Goal: Obtain resource: Download file/media

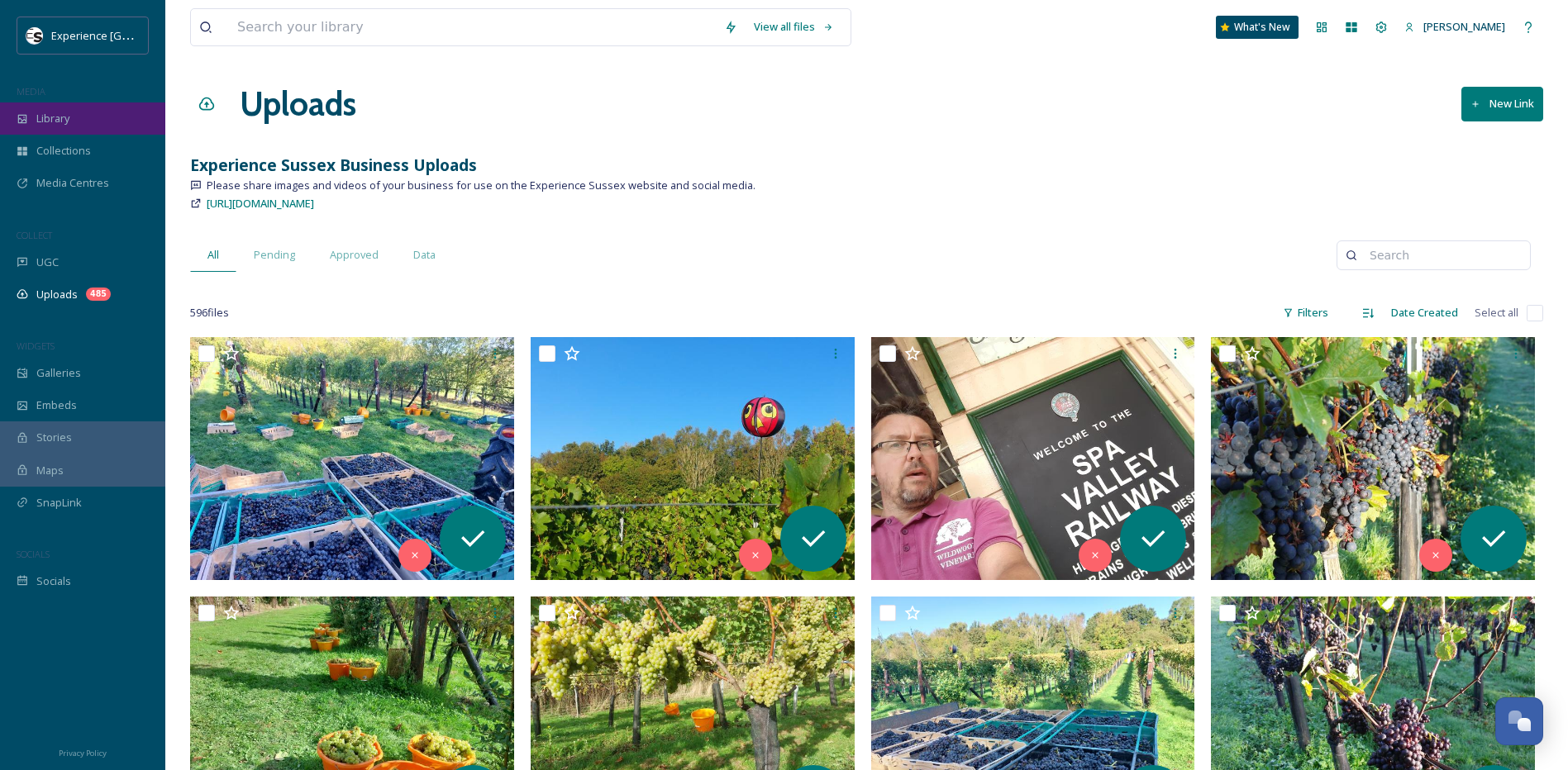
click at [86, 117] on div "Library" at bounding box center [82, 119] width 166 height 32
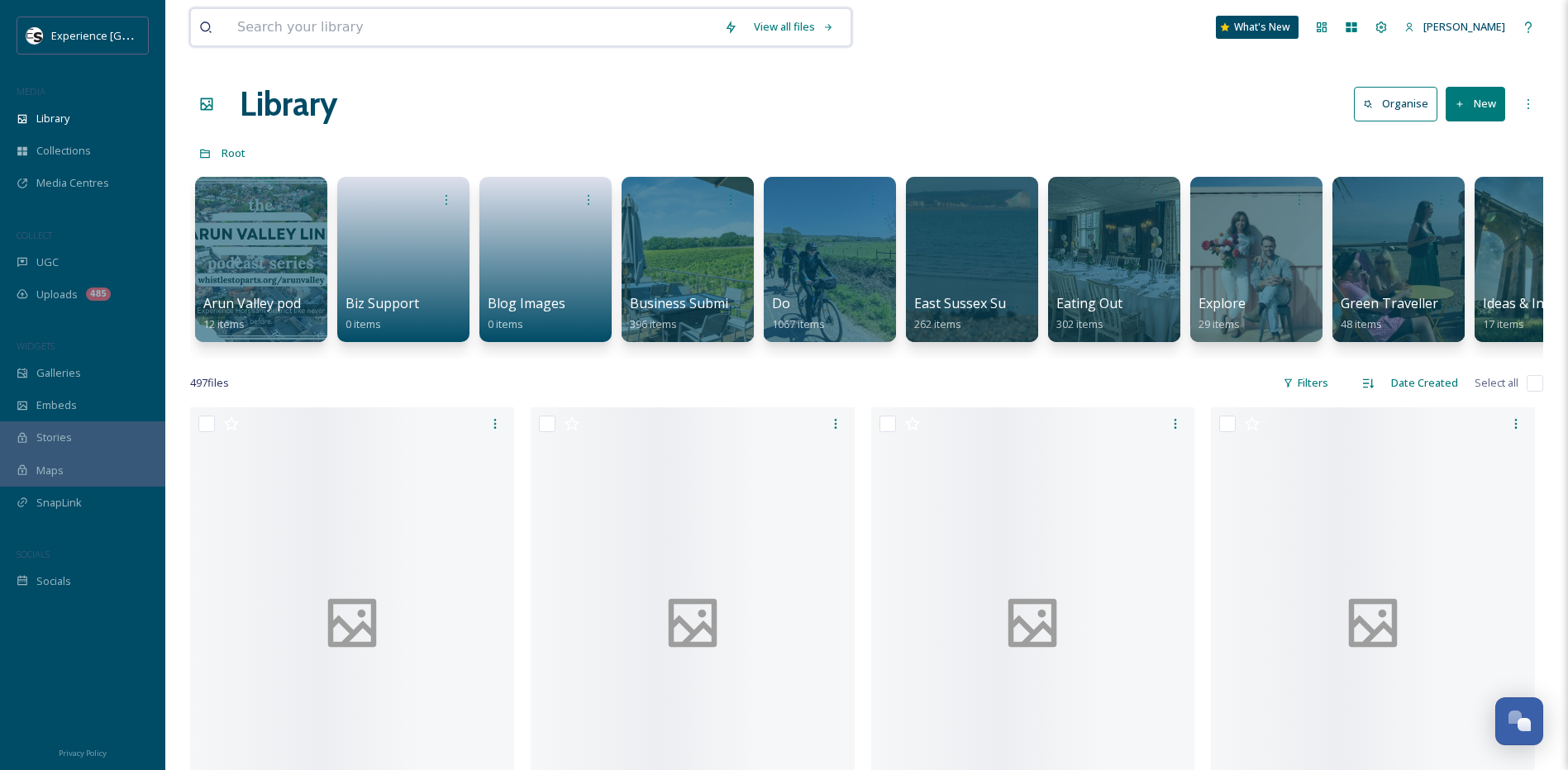
click at [372, 22] on input at bounding box center [473, 27] width 487 height 36
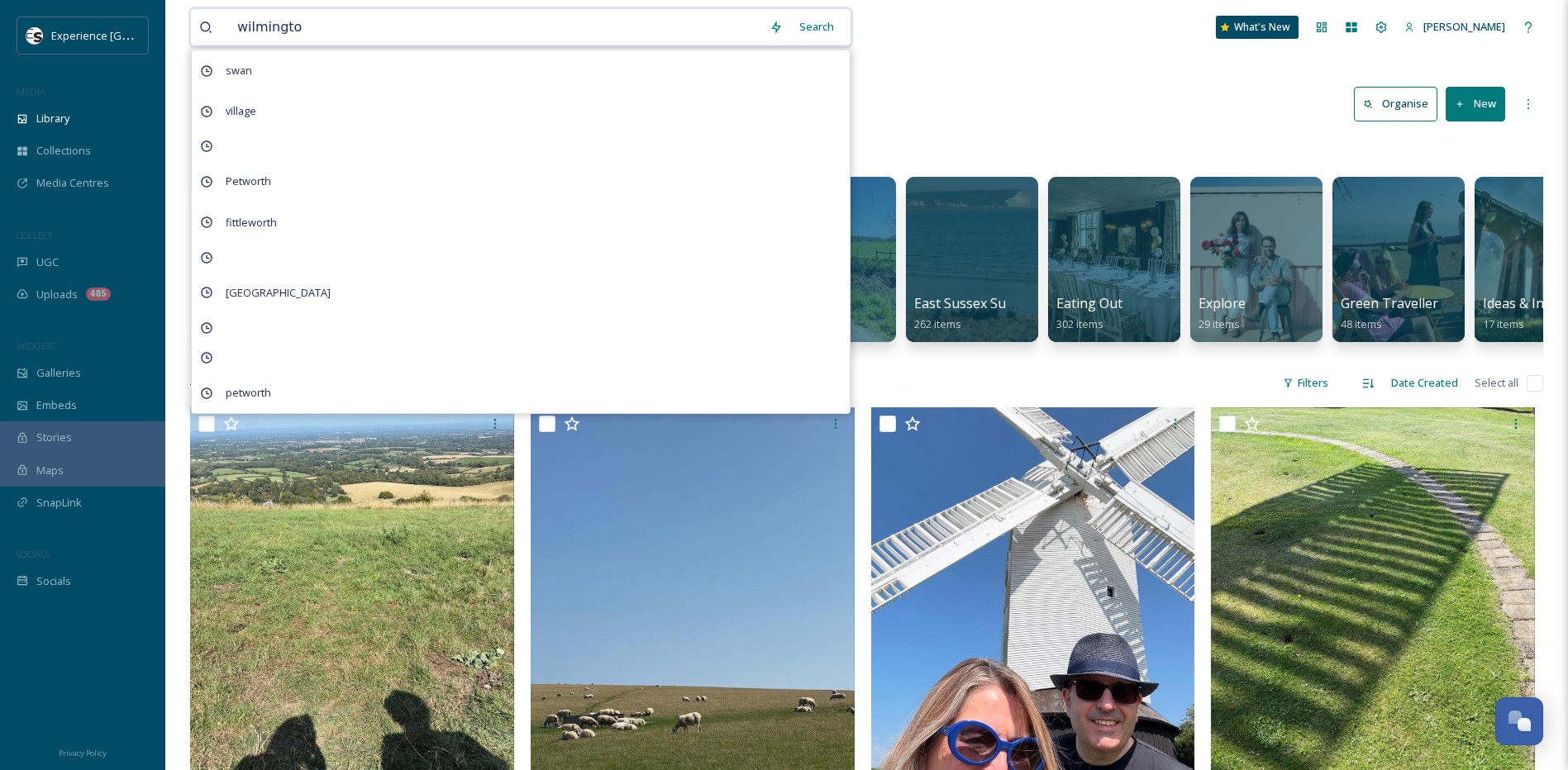
type input "wilmington"
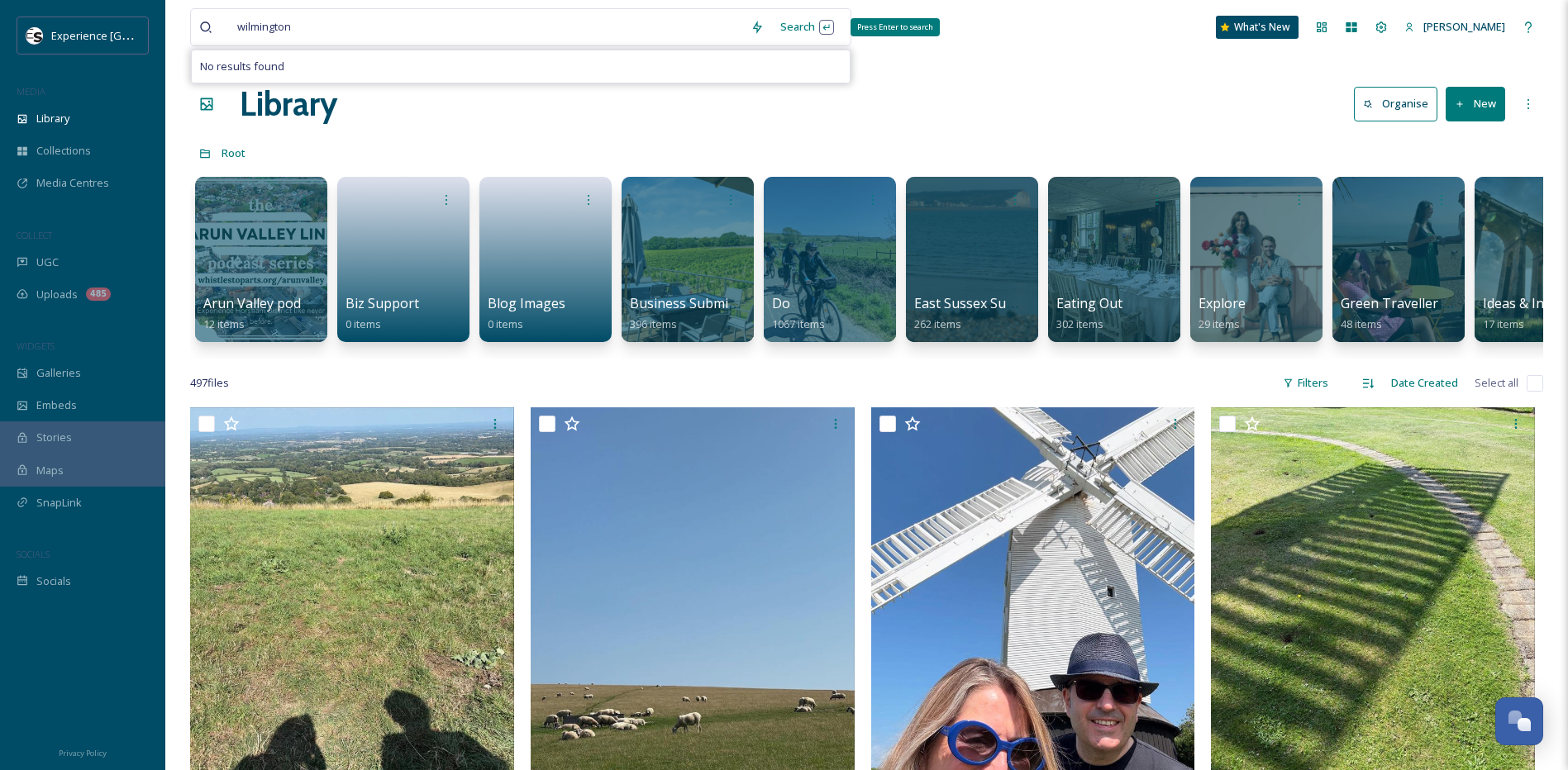
click at [813, 30] on div "Search Press Enter to search" at bounding box center [807, 26] width 70 height 32
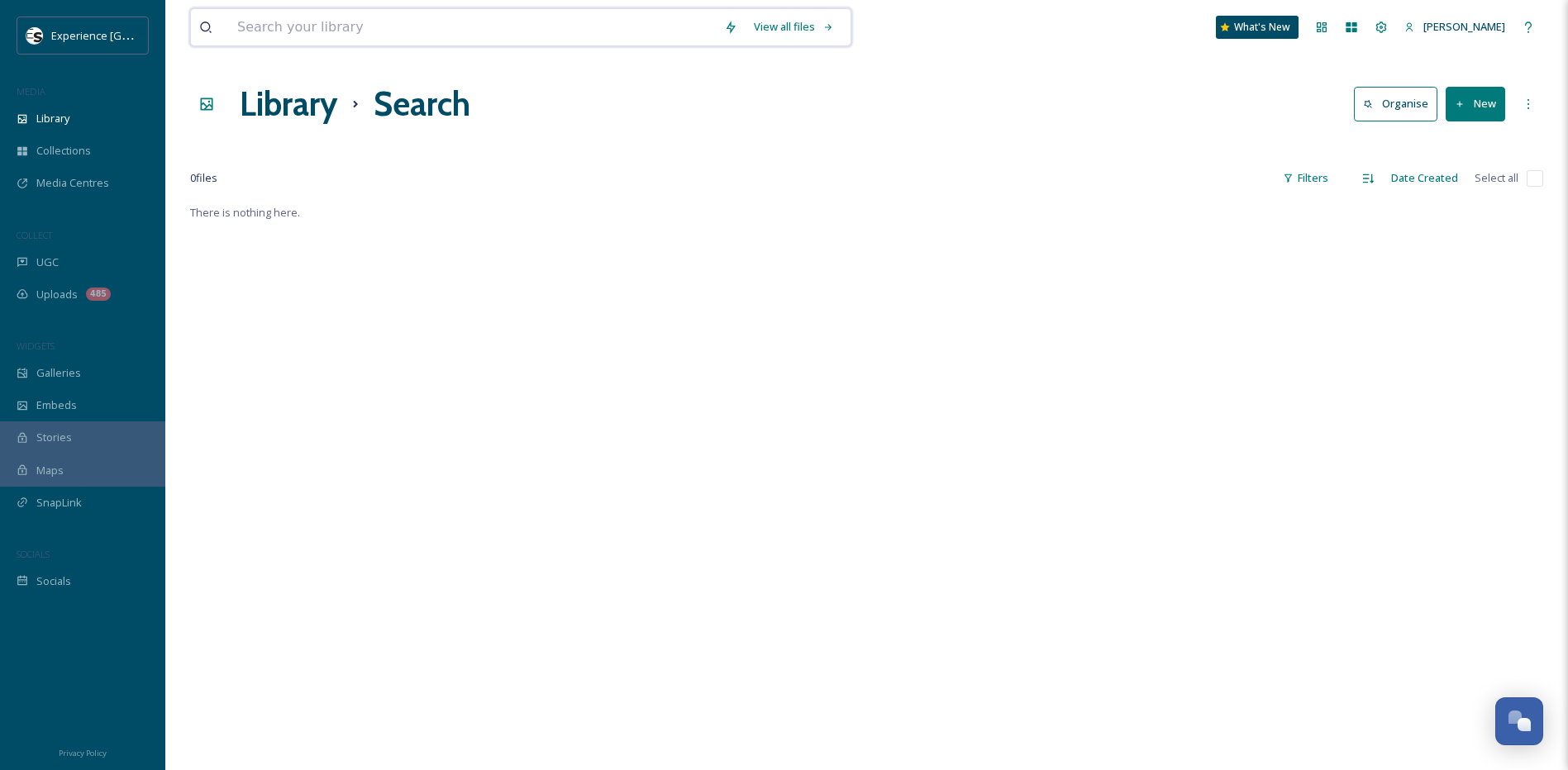
click at [296, 26] on input at bounding box center [473, 27] width 487 height 36
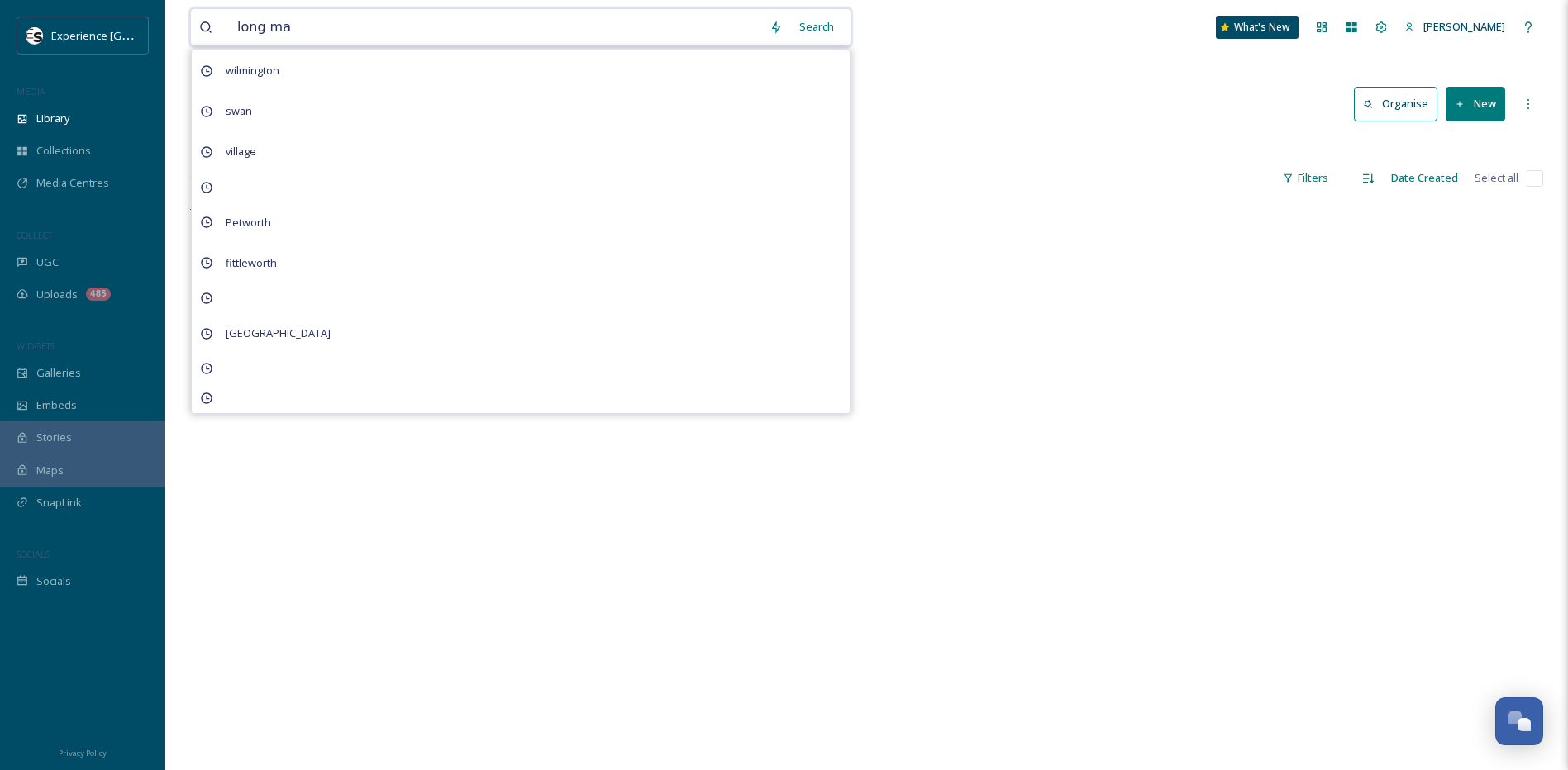
type input "long man"
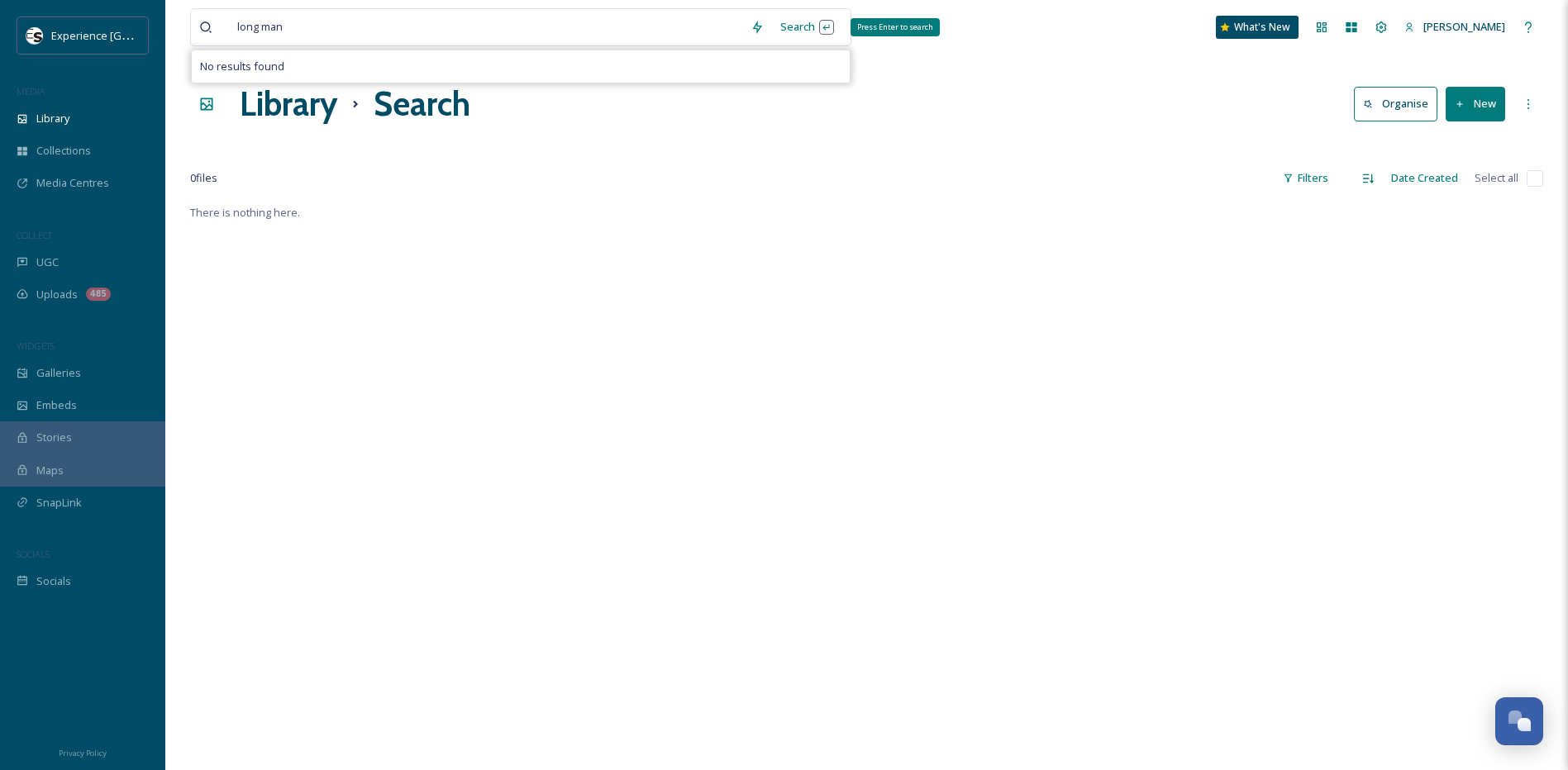
click at [795, 27] on div "Search Press Enter to search" at bounding box center [807, 26] width 70 height 32
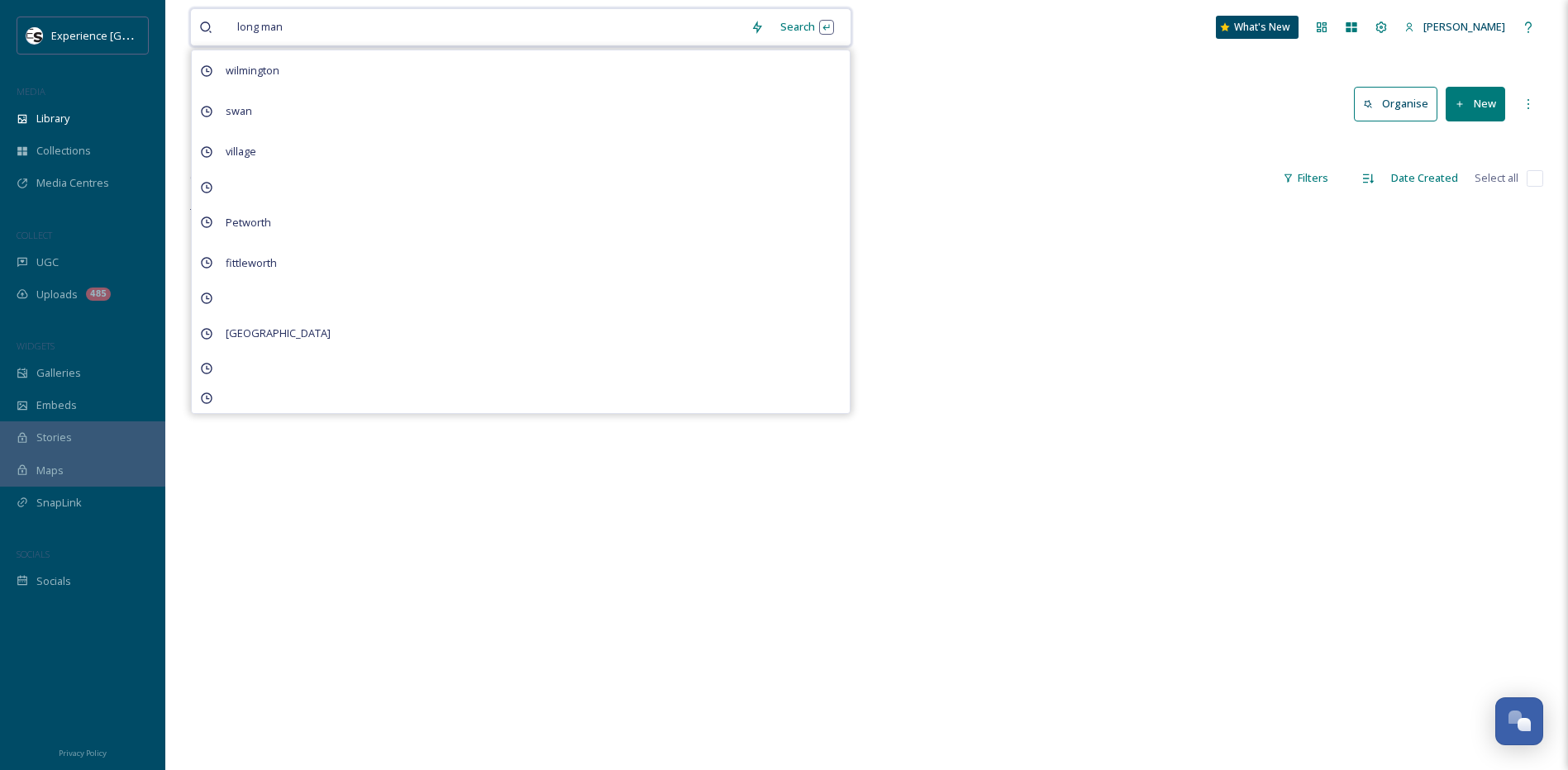
click at [359, 30] on input at bounding box center [518, 27] width 449 height 36
click at [800, 21] on div "Search Press Enter to search" at bounding box center [807, 26] width 70 height 32
click at [813, 25] on div "Search Press Enter to search" at bounding box center [807, 26] width 70 height 32
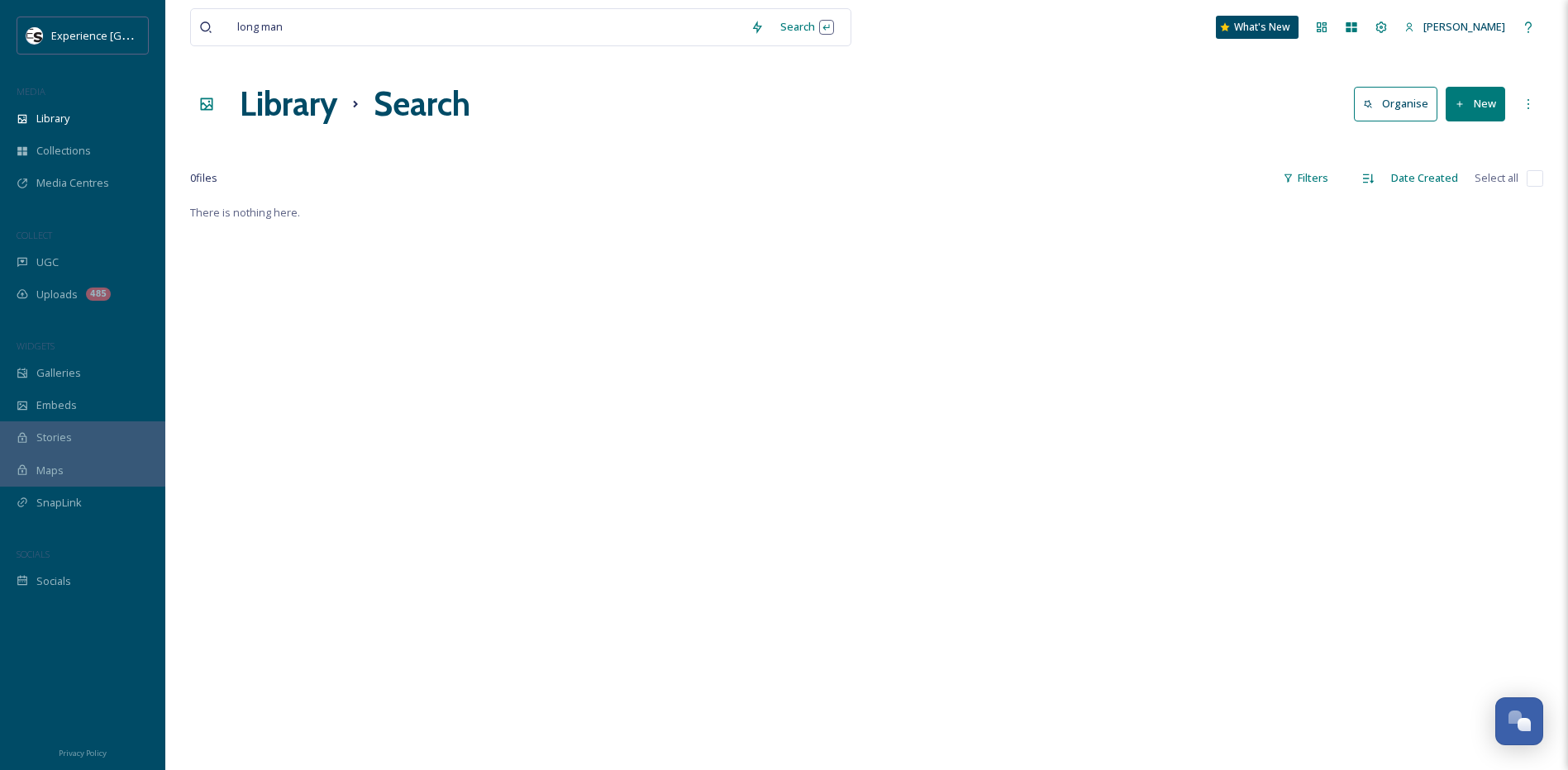
click at [916, 58] on div "long man Search What's New [PERSON_NAME] Library Search Organise New Your Selec…" at bounding box center [867, 486] width 1403 height 972
click at [317, 20] on input at bounding box center [518, 27] width 449 height 36
drag, startPoint x: 294, startPoint y: 29, endPoint x: 192, endPoint y: 37, distance: 102.3
click at [192, 37] on div "long man Search" at bounding box center [520, 27] width 661 height 38
type input "l"
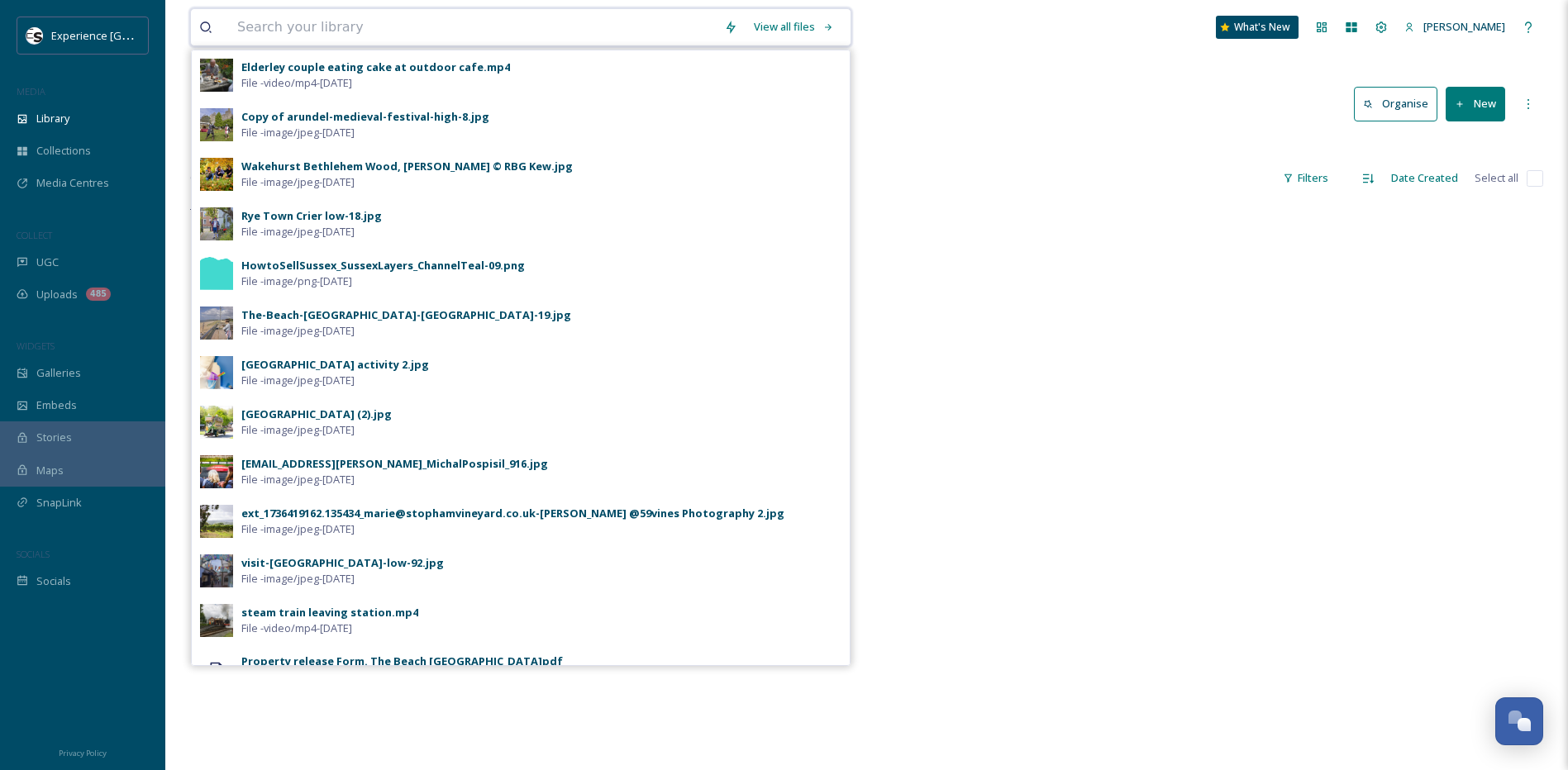
click at [591, 26] on input at bounding box center [473, 27] width 487 height 36
type input "great dixter"
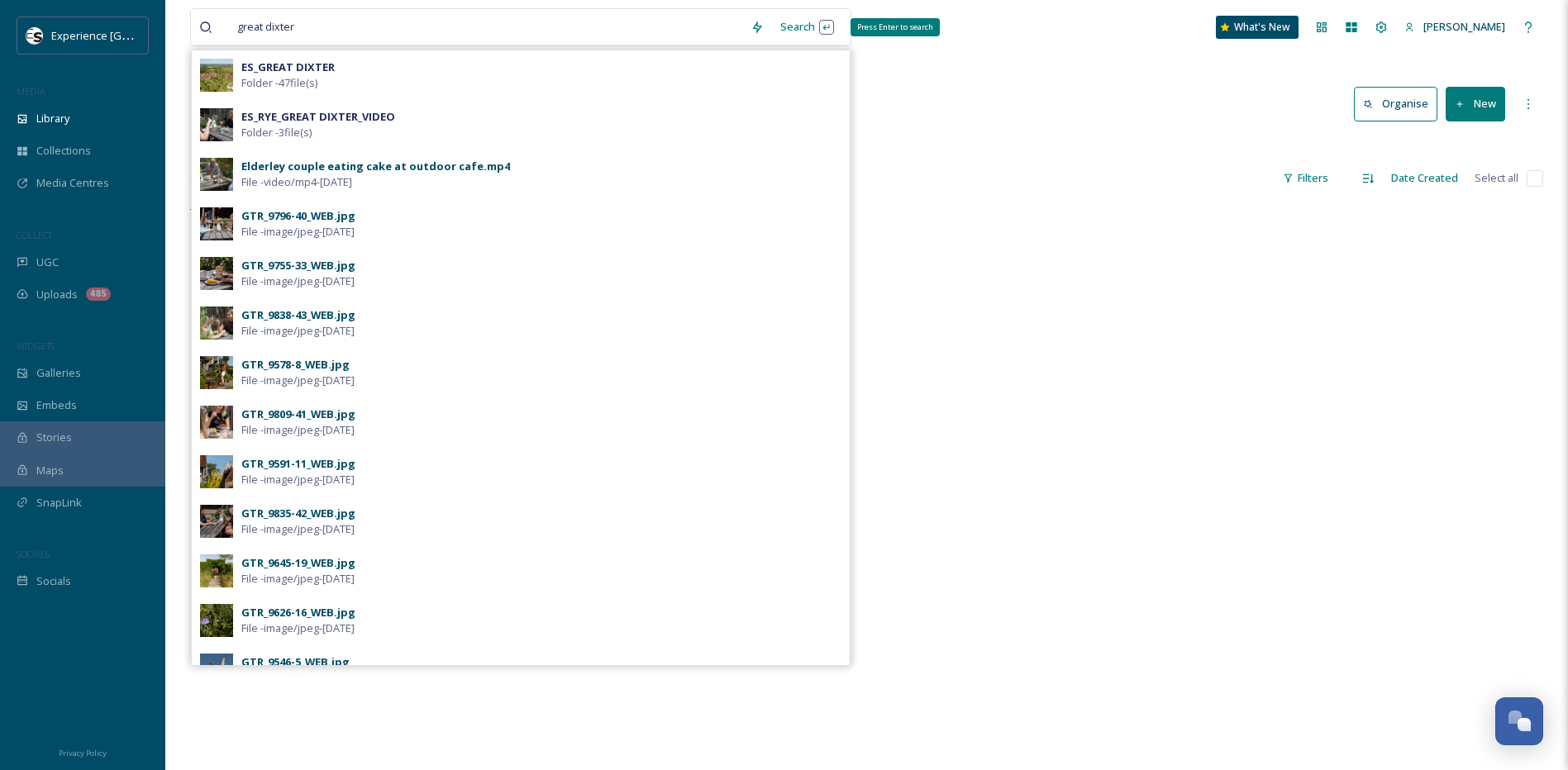
click at [813, 33] on div "Search Press Enter to search" at bounding box center [807, 26] width 70 height 32
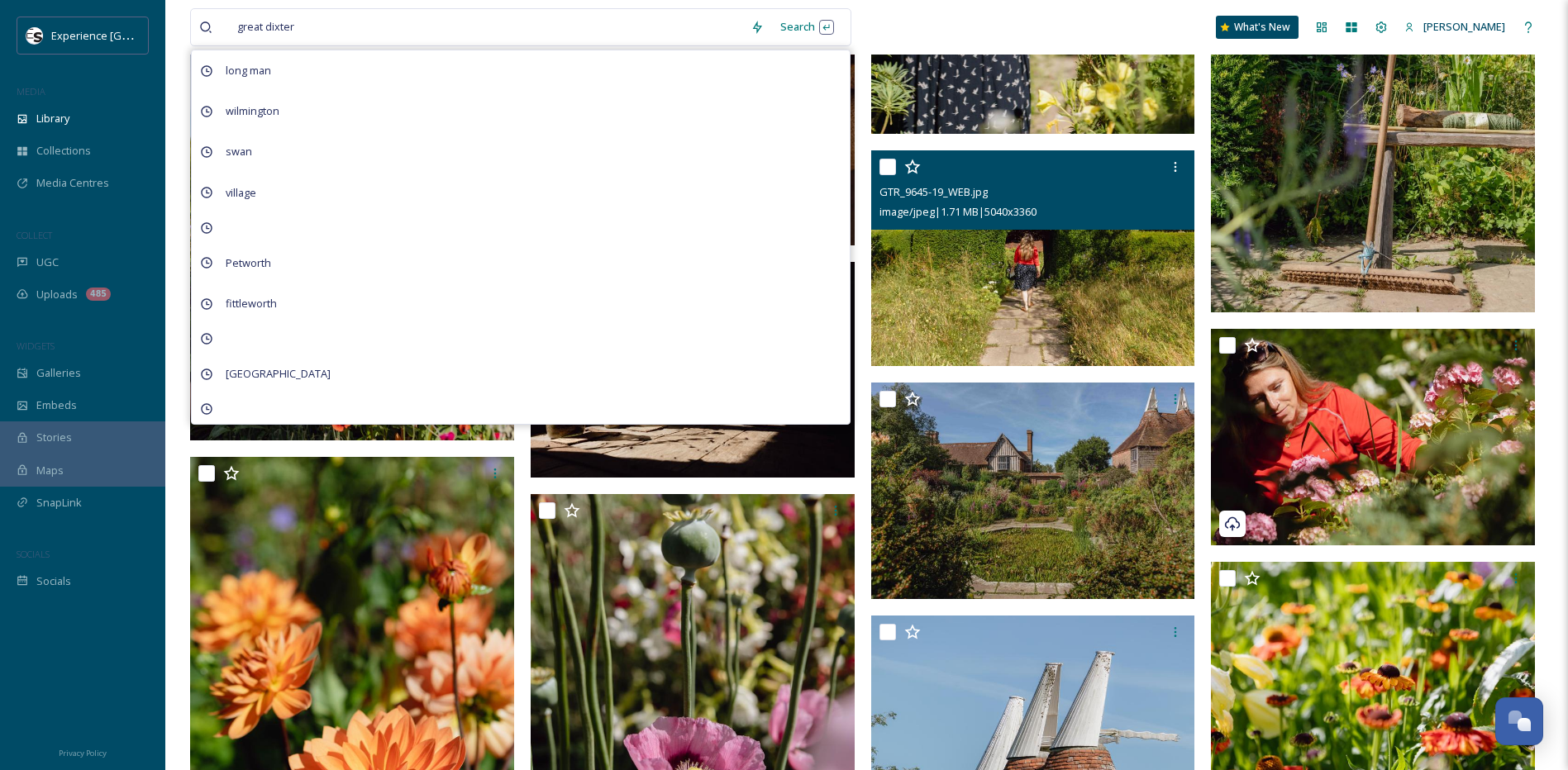
scroll to position [1983, 0]
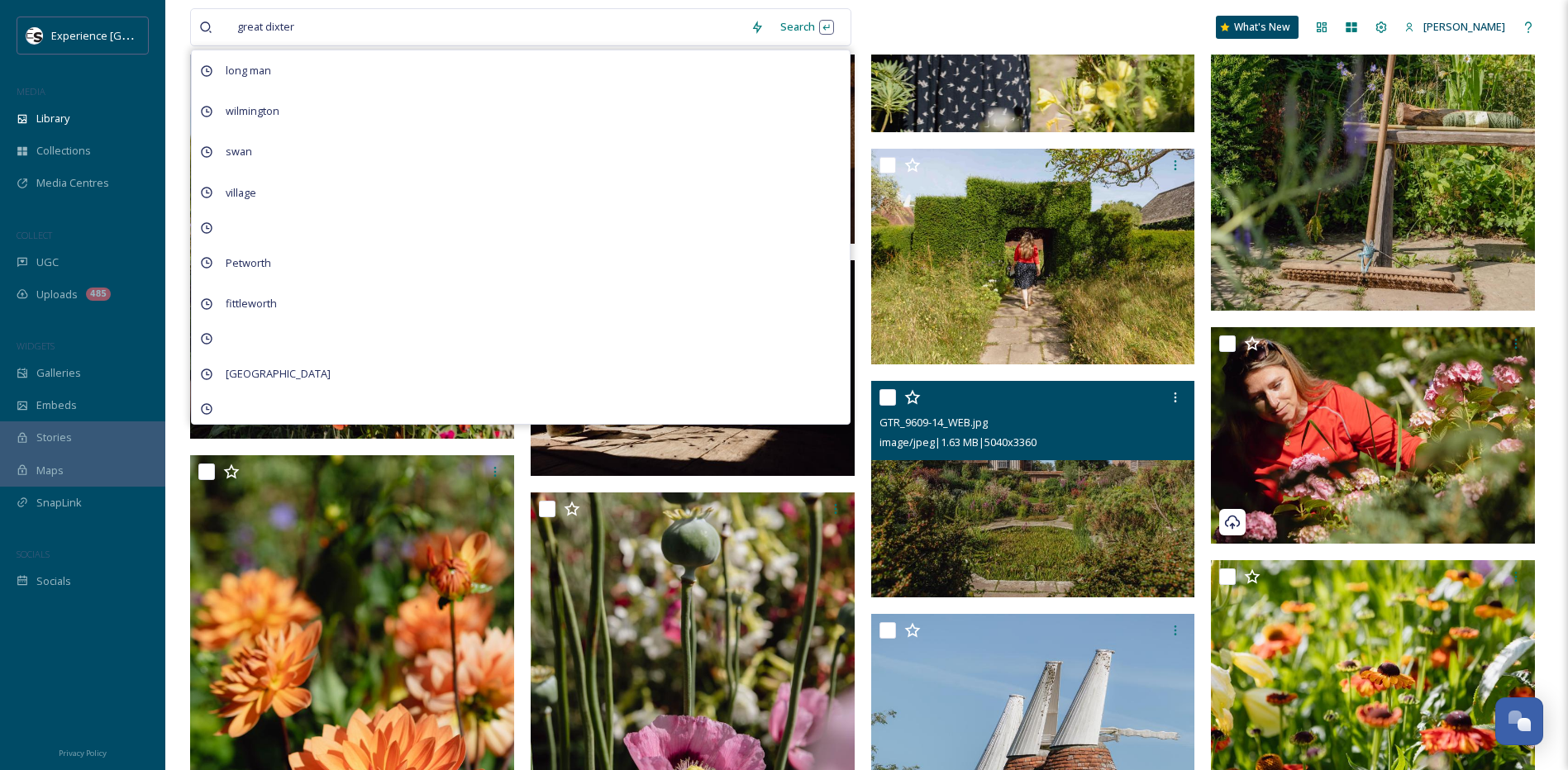
click at [1036, 569] on img at bounding box center [1033, 488] width 324 height 216
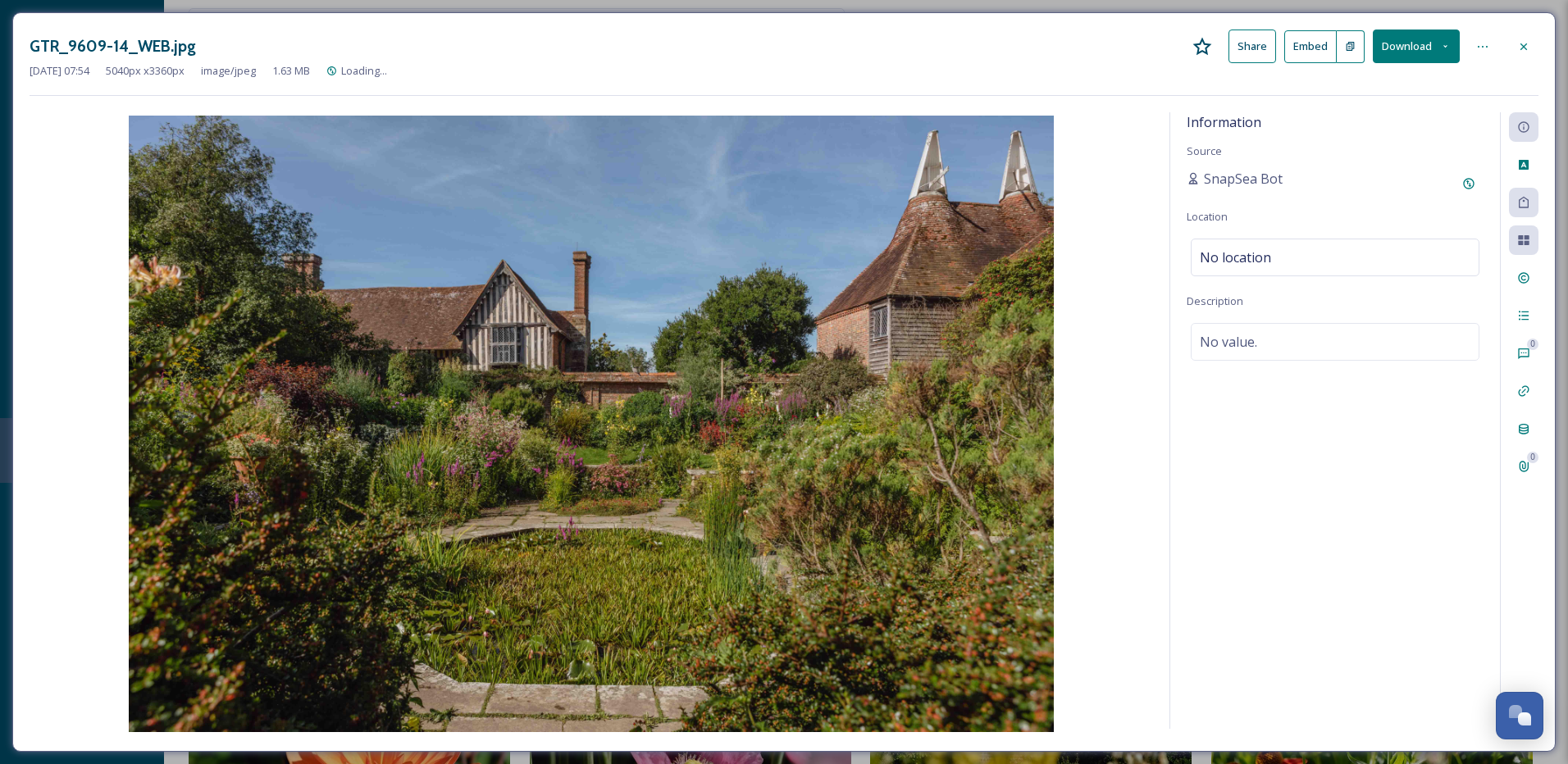
click at [1453, 47] on button "Download" at bounding box center [1417, 46] width 87 height 33
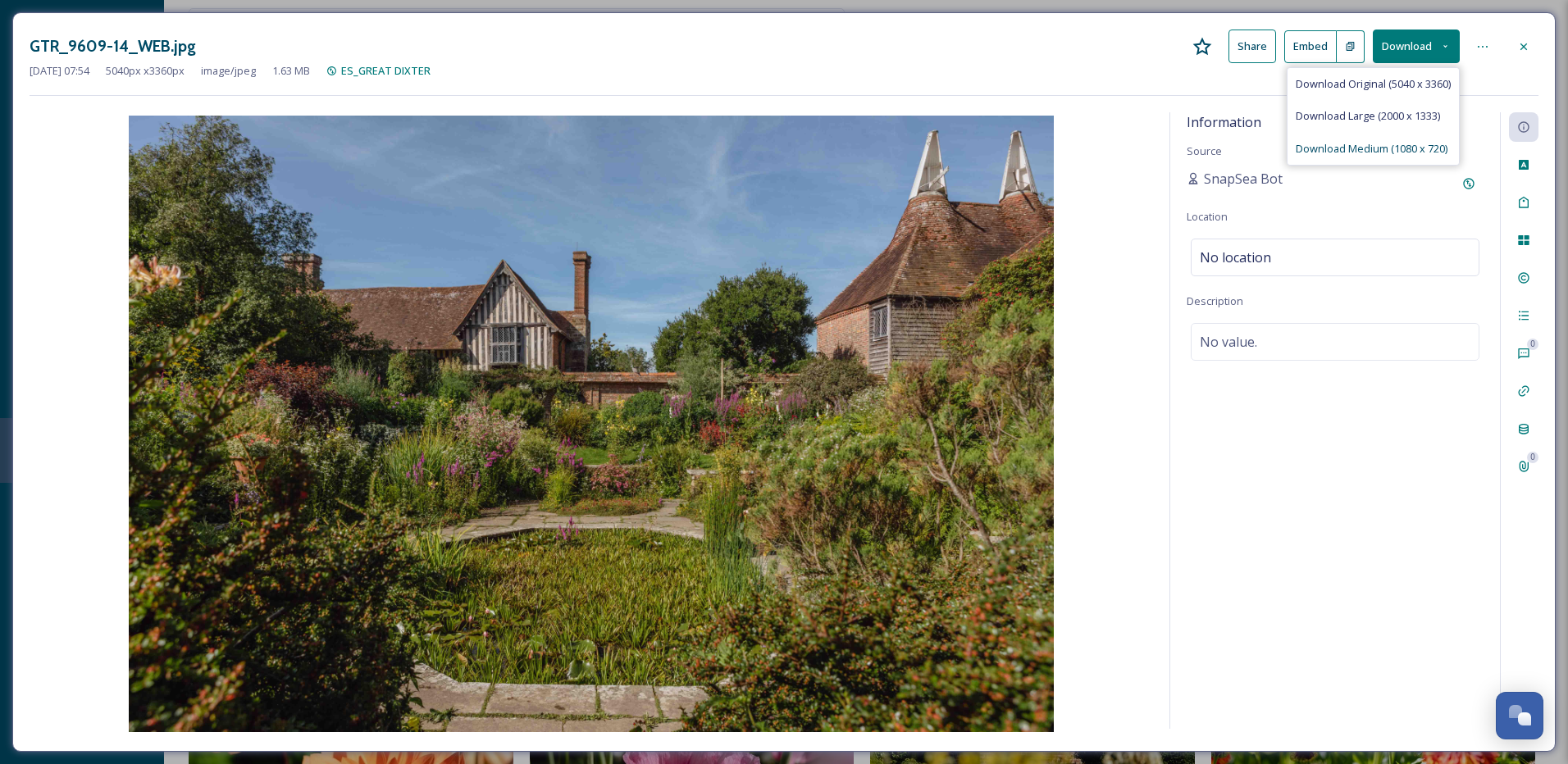
click at [1386, 148] on span "Download Medium (1080 x 720)" at bounding box center [1371, 149] width 151 height 16
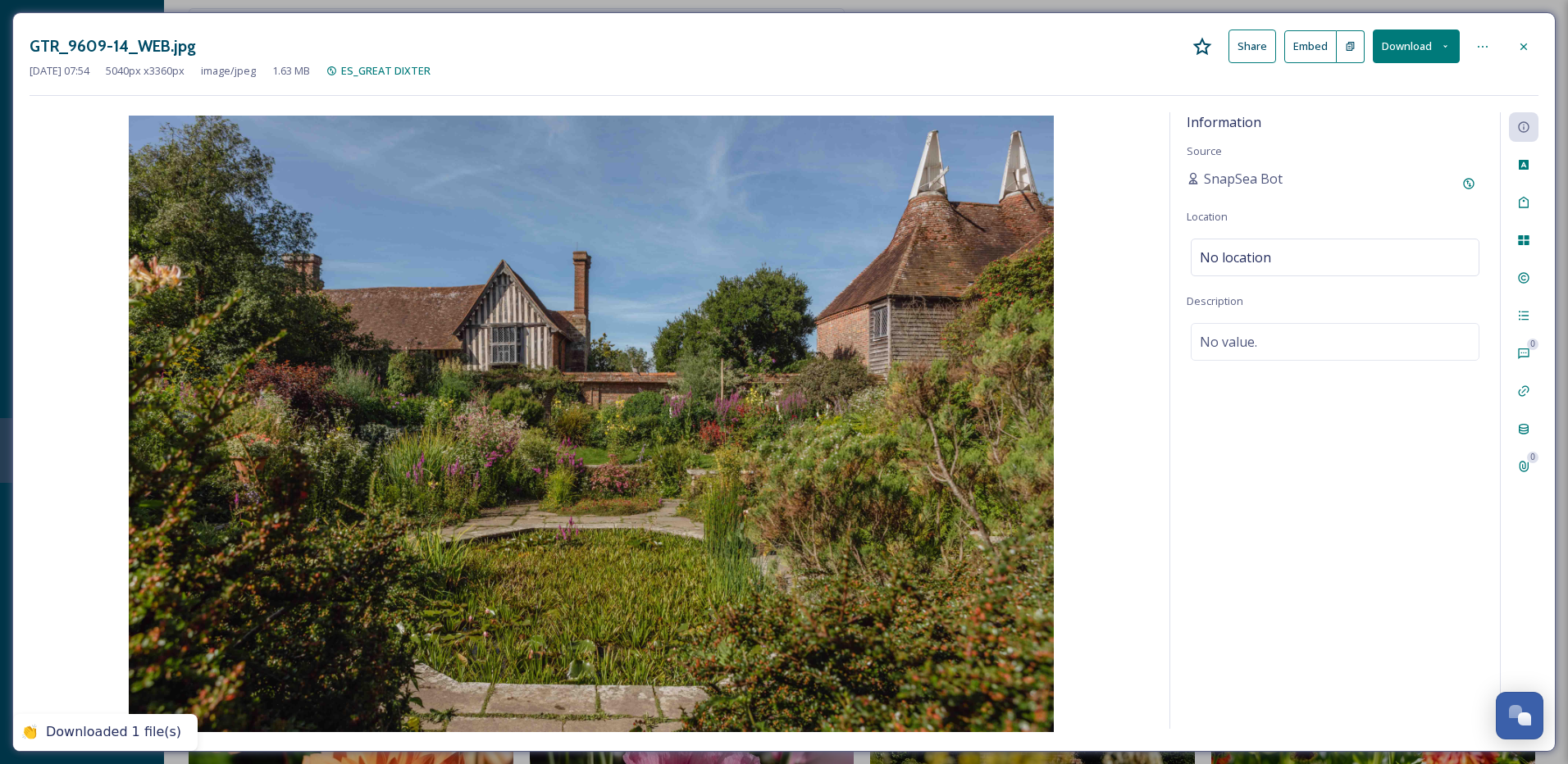
click at [804, 7] on div "GTR_9609-14_WEB.jpg Share Embed Download [DATE] 07:54 5040 px x 3360 px image/j…" at bounding box center [784, 382] width 1568 height 764
click at [1522, 44] on icon at bounding box center [1524, 46] width 13 height 13
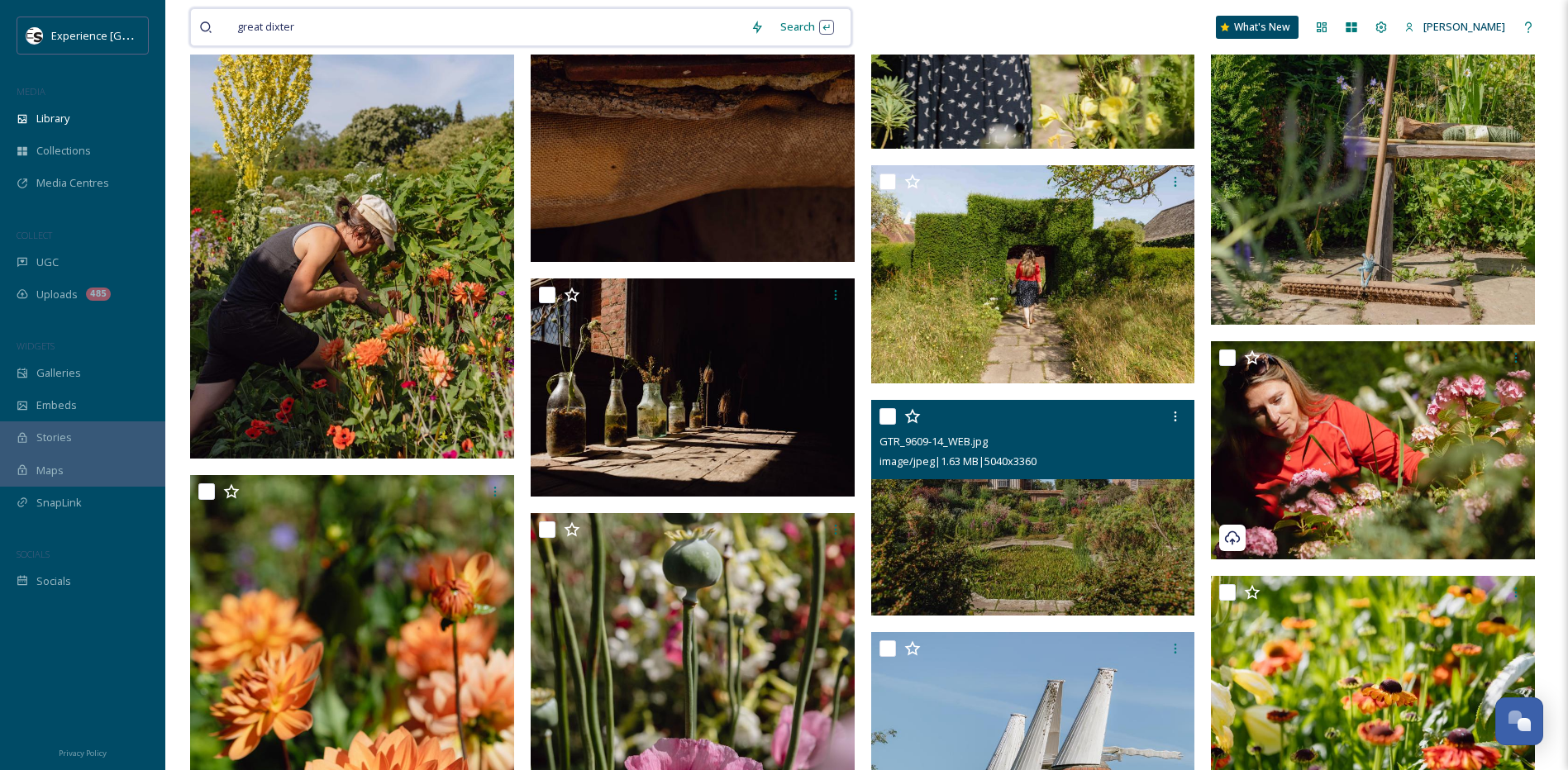
drag, startPoint x: 449, startPoint y: 21, endPoint x: 428, endPoint y: 21, distance: 21.0
click at [447, 21] on input at bounding box center [523, 27] width 438 height 36
drag, startPoint x: 428, startPoint y: 21, endPoint x: 68, endPoint y: 21, distance: 360.0
click at [68, 21] on div "Experience Sussex MEDIA Library Collections Media Centres COLLECT UGC Uploads 4…" at bounding box center [784, 520] width 1568 height 5006
type input "="
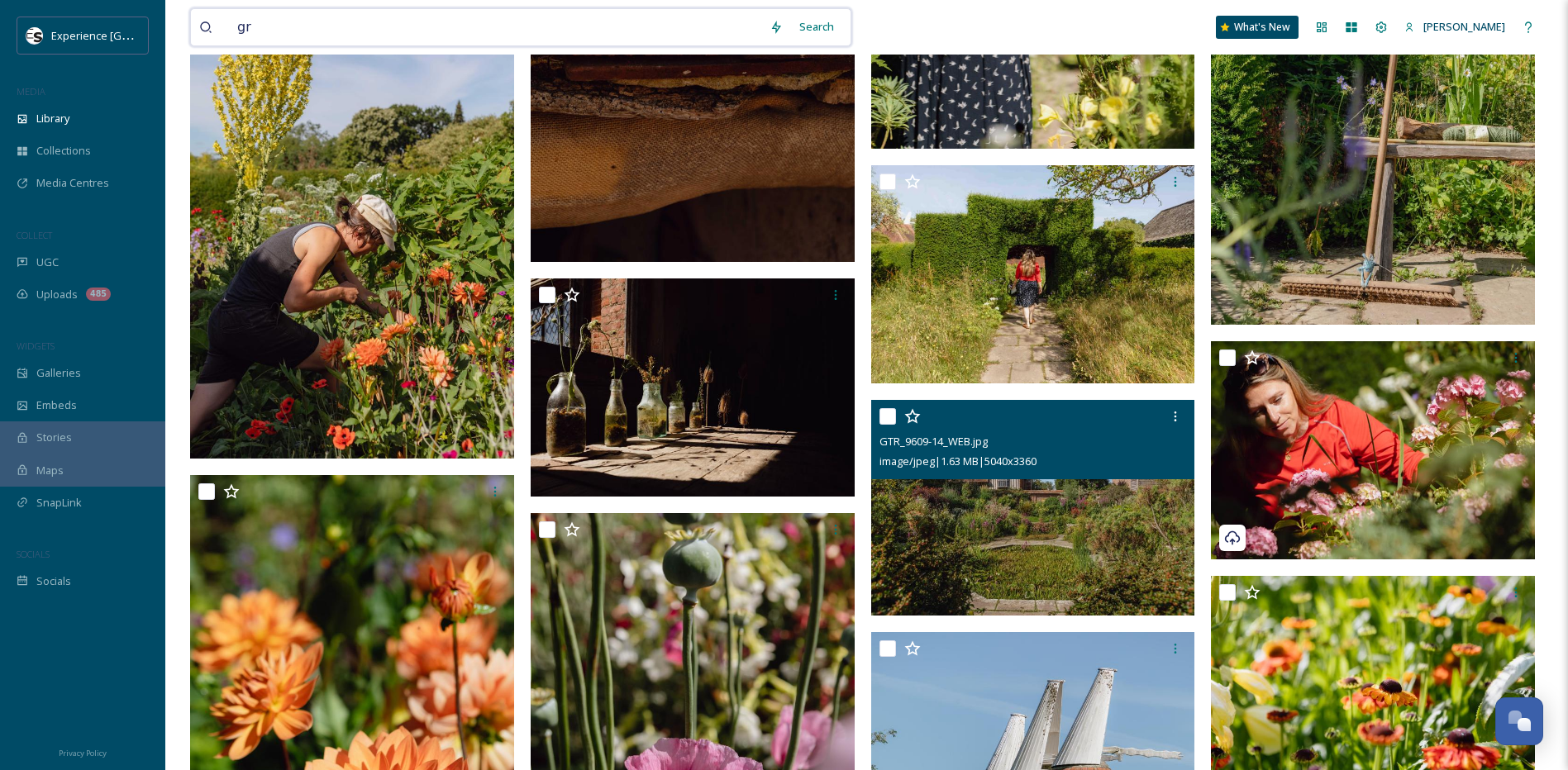
type input "g"
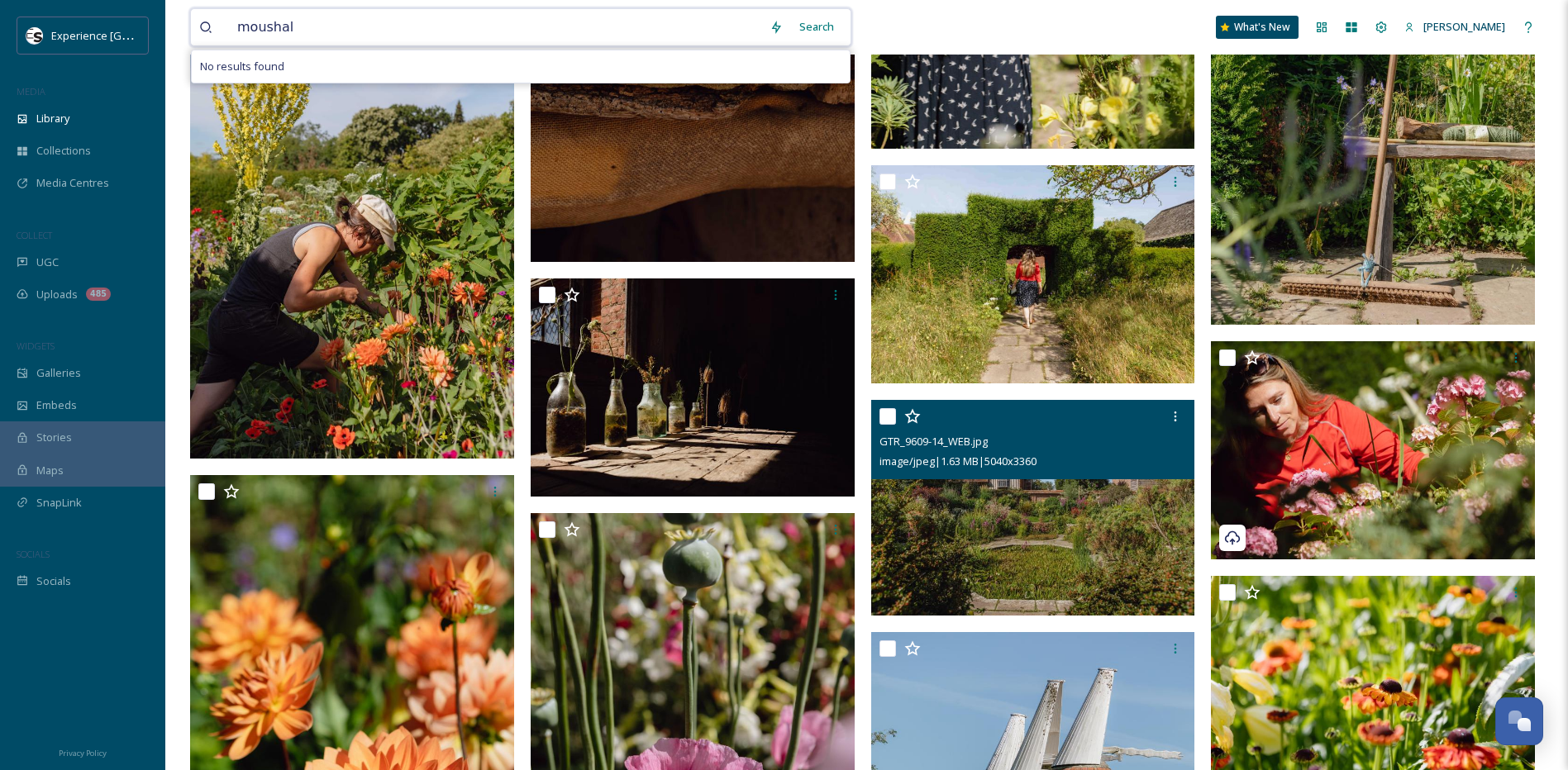
type input "moushall"
type input "m"
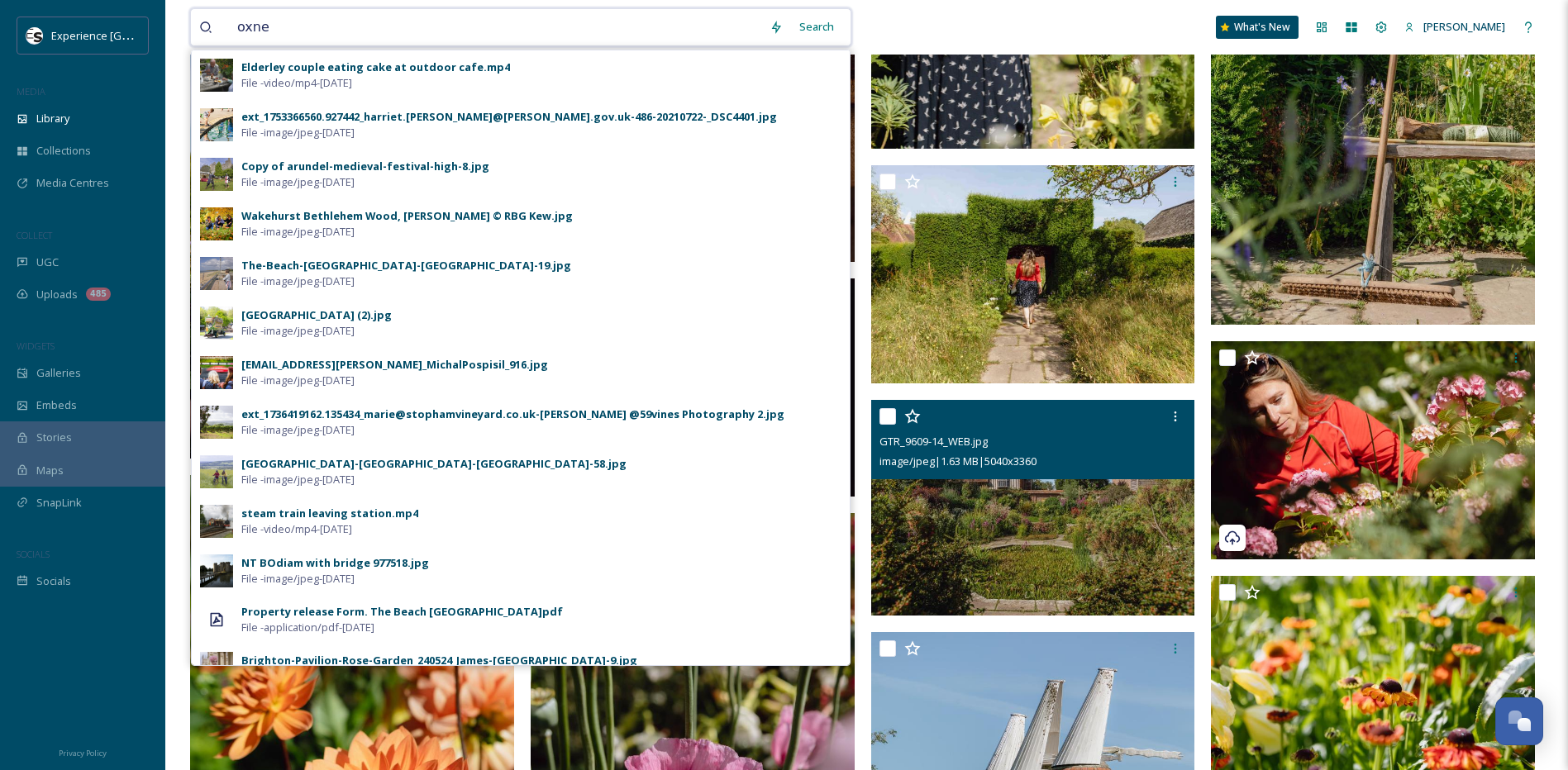
type input "oxney"
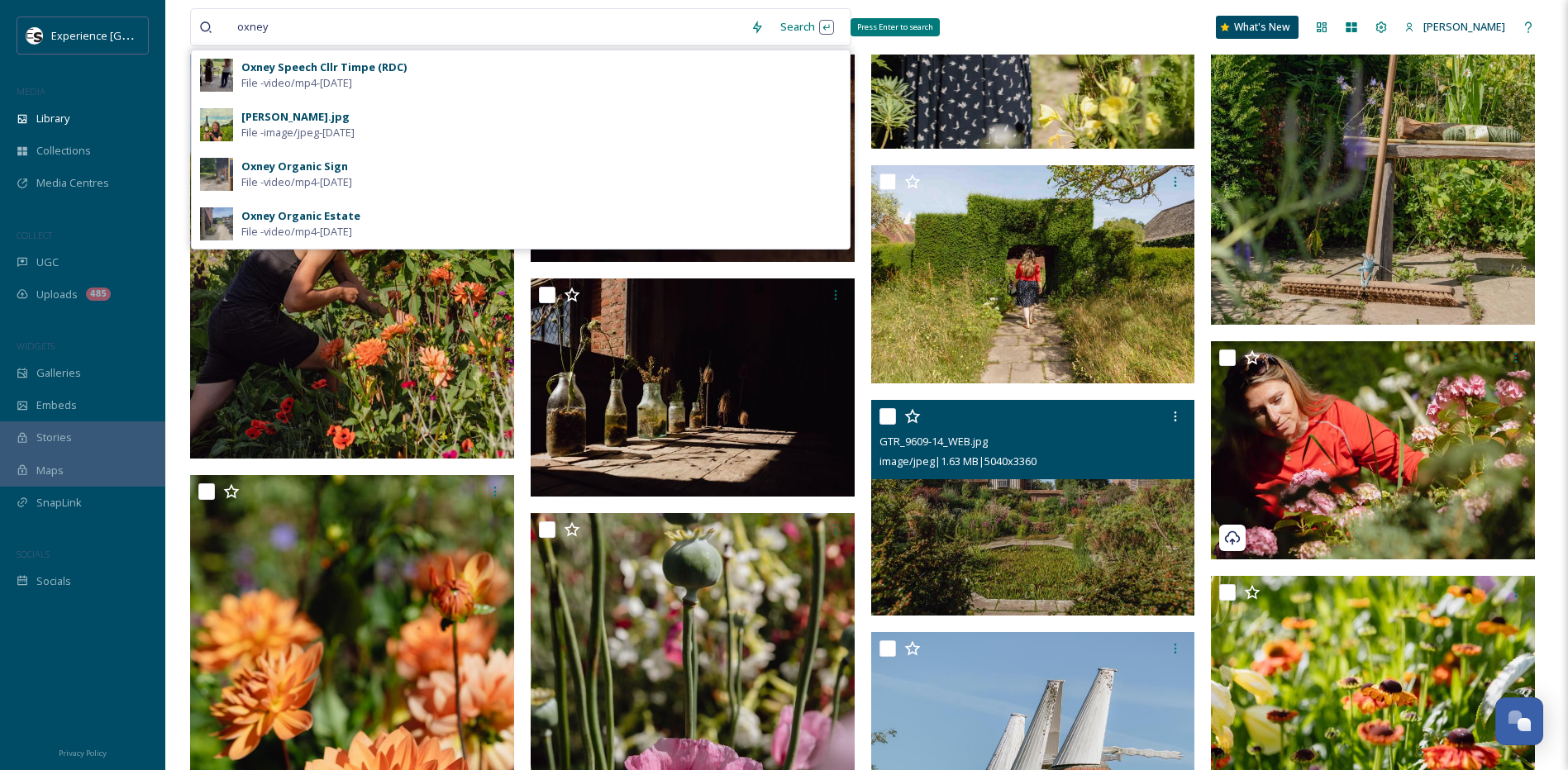
click at [802, 27] on div "Search Press Enter to search" at bounding box center [807, 26] width 70 height 32
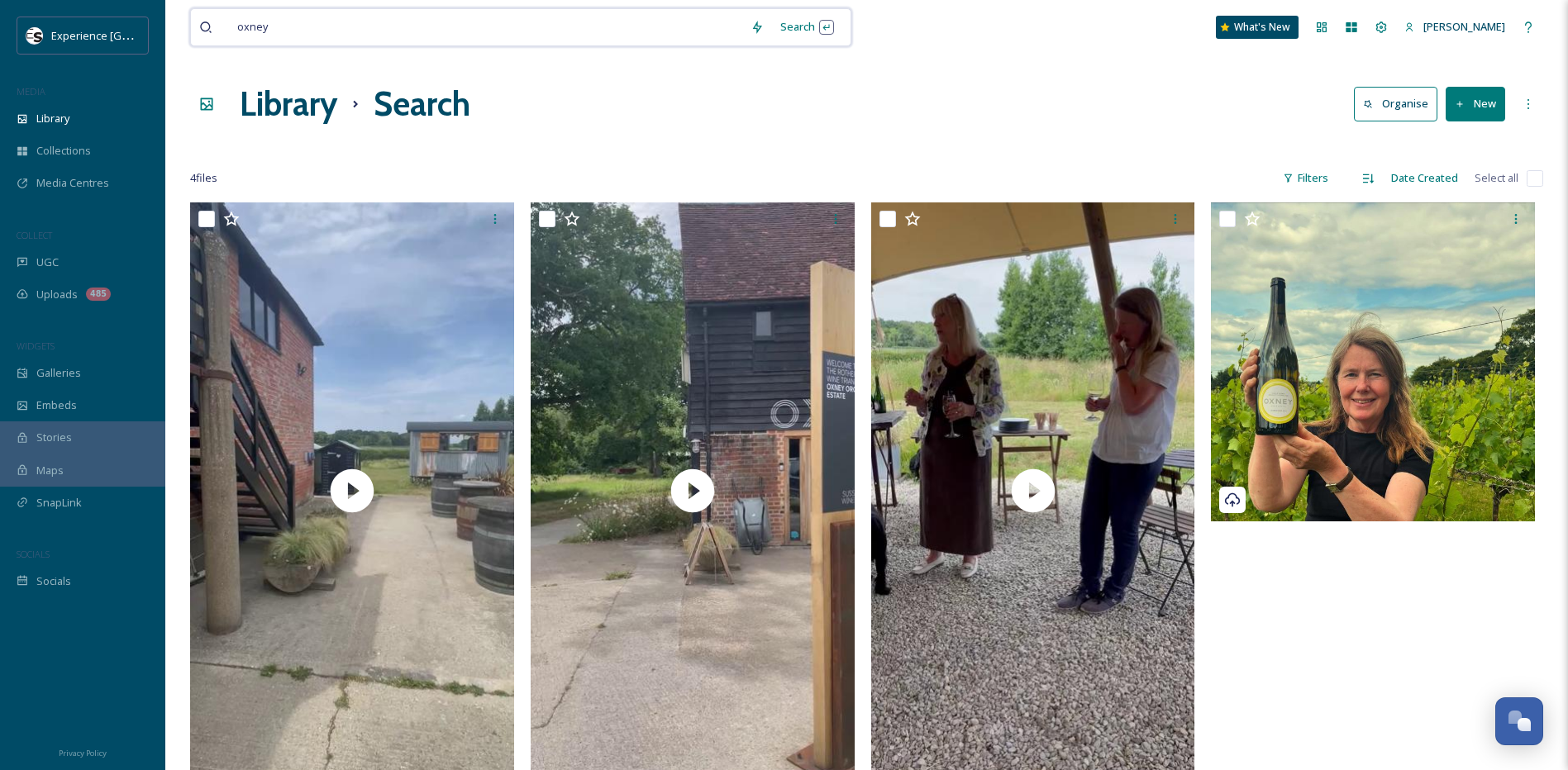
drag, startPoint x: 407, startPoint y: 36, endPoint x: 129, endPoint y: -14, distance: 282.5
click at [129, 0] on html "Experience Sussex MEDIA Library Collections Media Centres COLLECT UGC Uploads 4…" at bounding box center [784, 486] width 1568 height 972
type input "o"
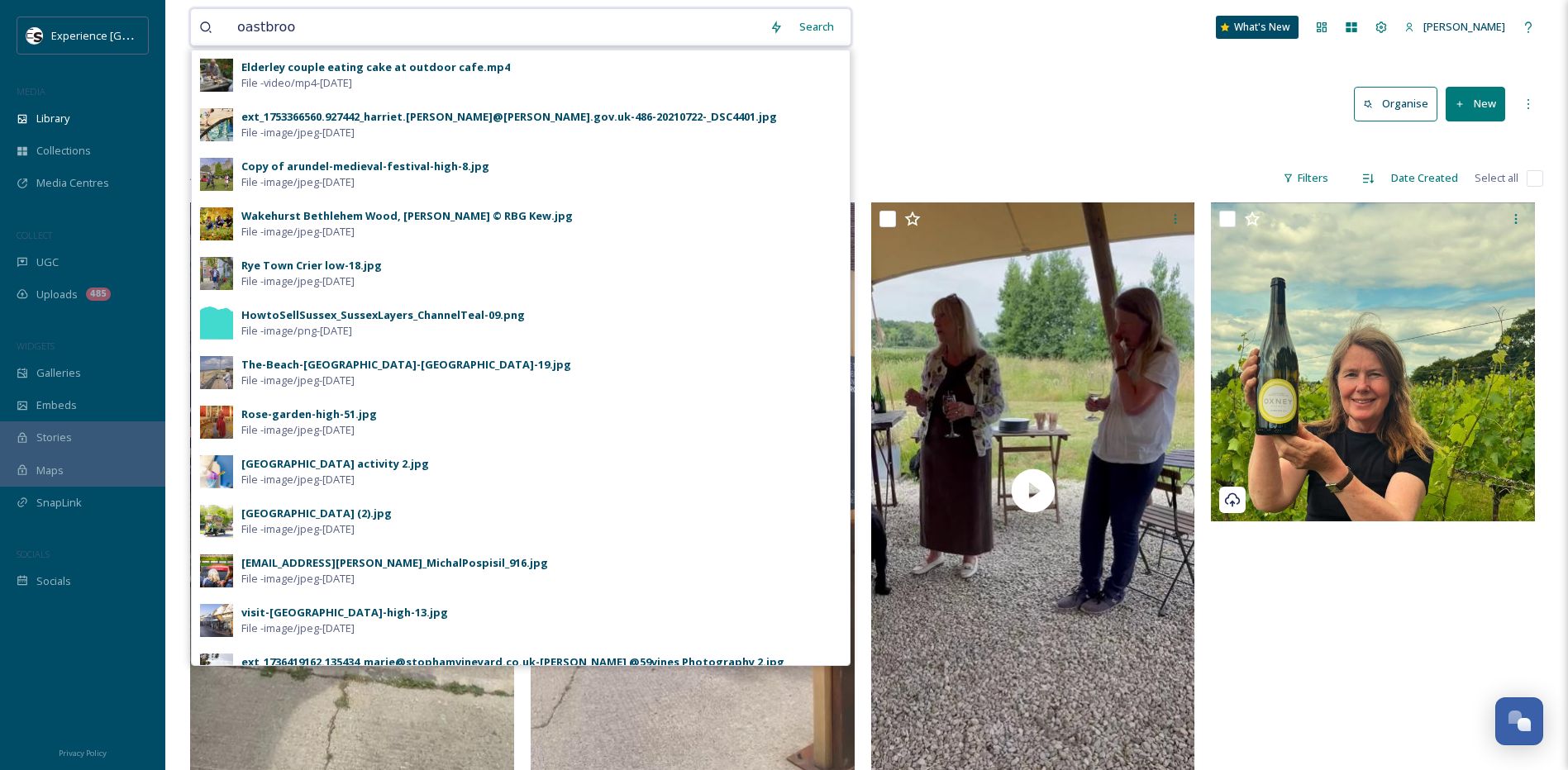
type input "oastbrook"
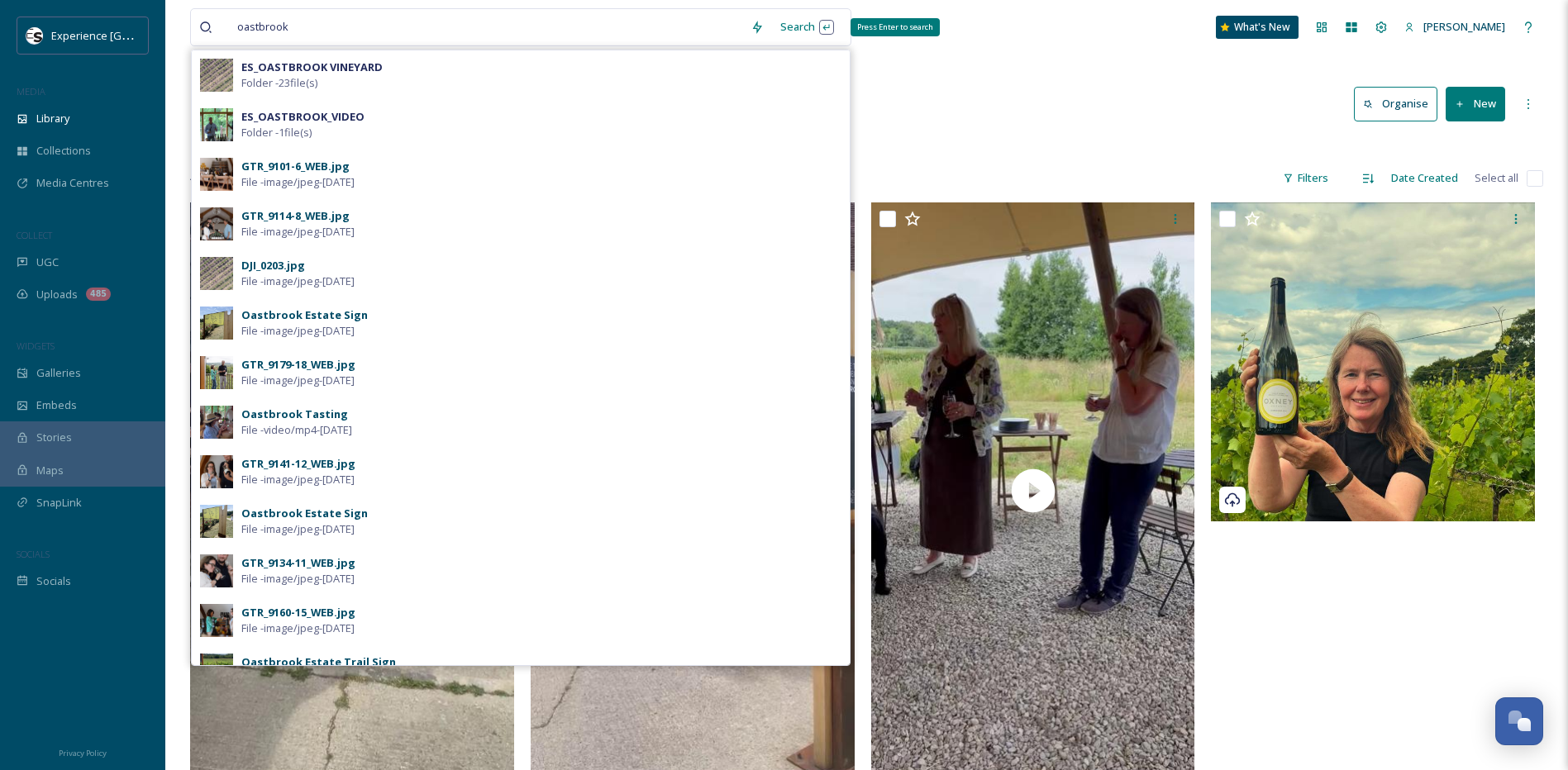
click at [808, 25] on div "Search Press Enter to search" at bounding box center [807, 26] width 70 height 32
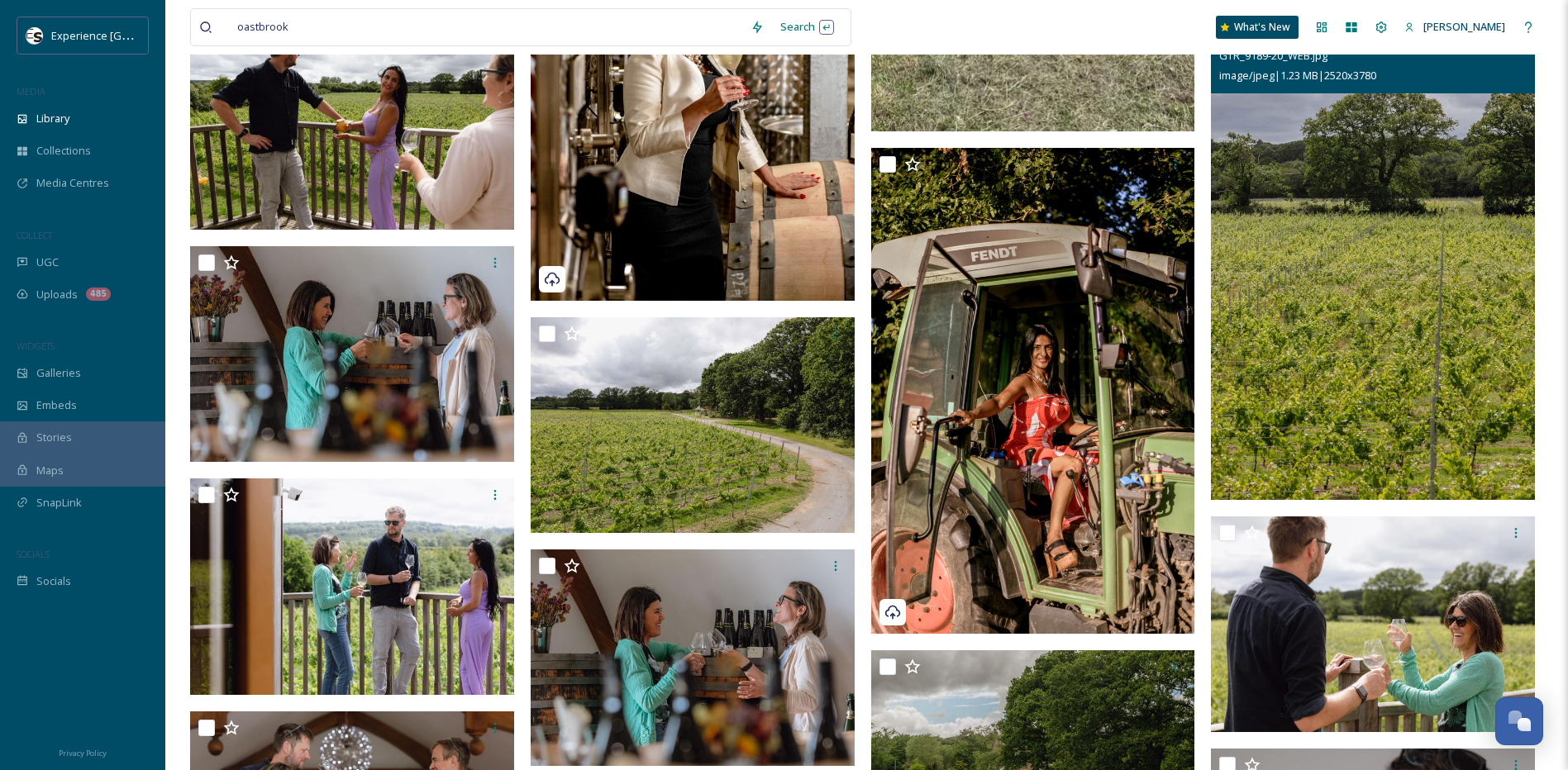
scroll to position [1404, 0]
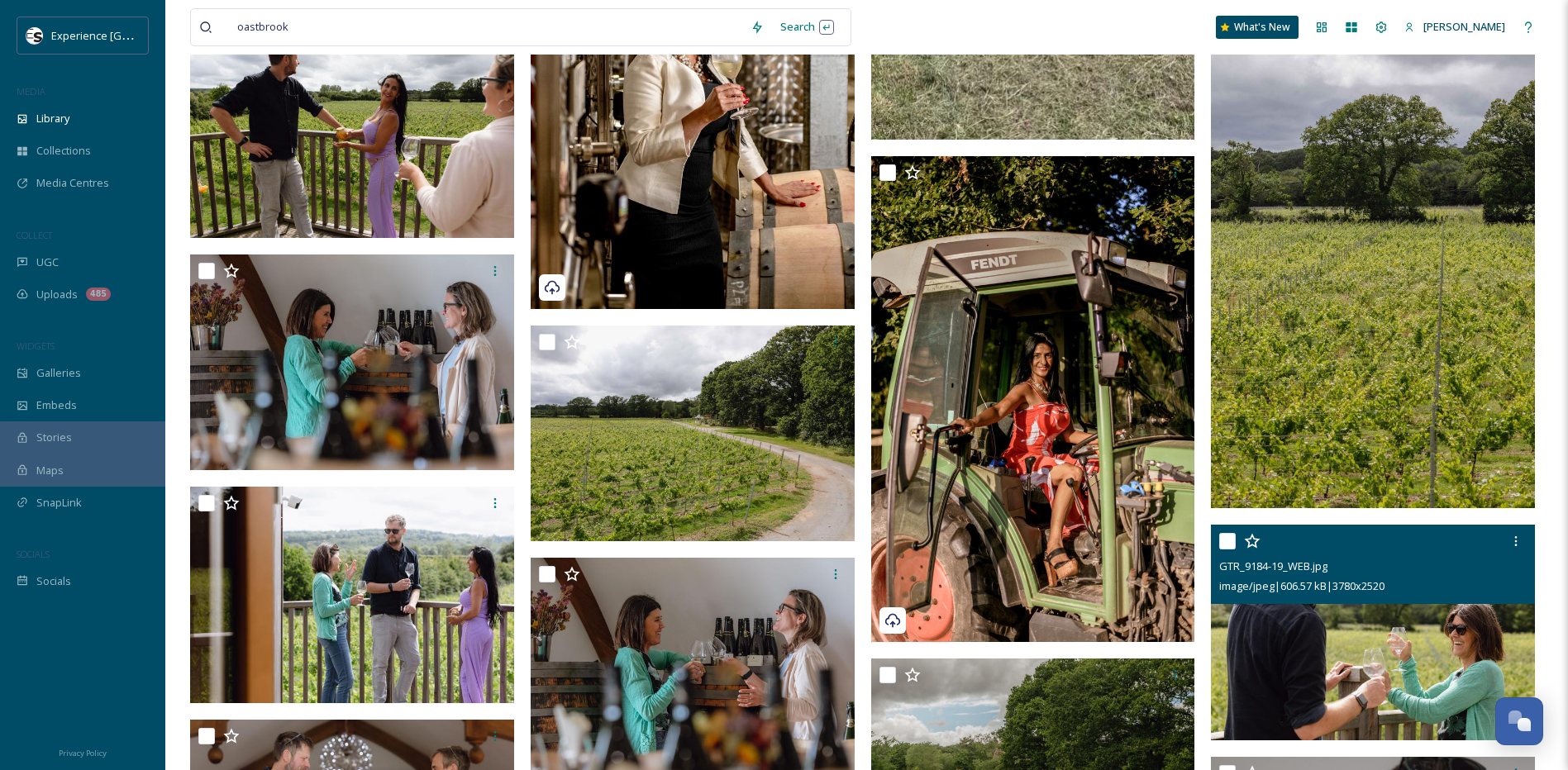
click at [1306, 639] on img at bounding box center [1373, 632] width 324 height 216
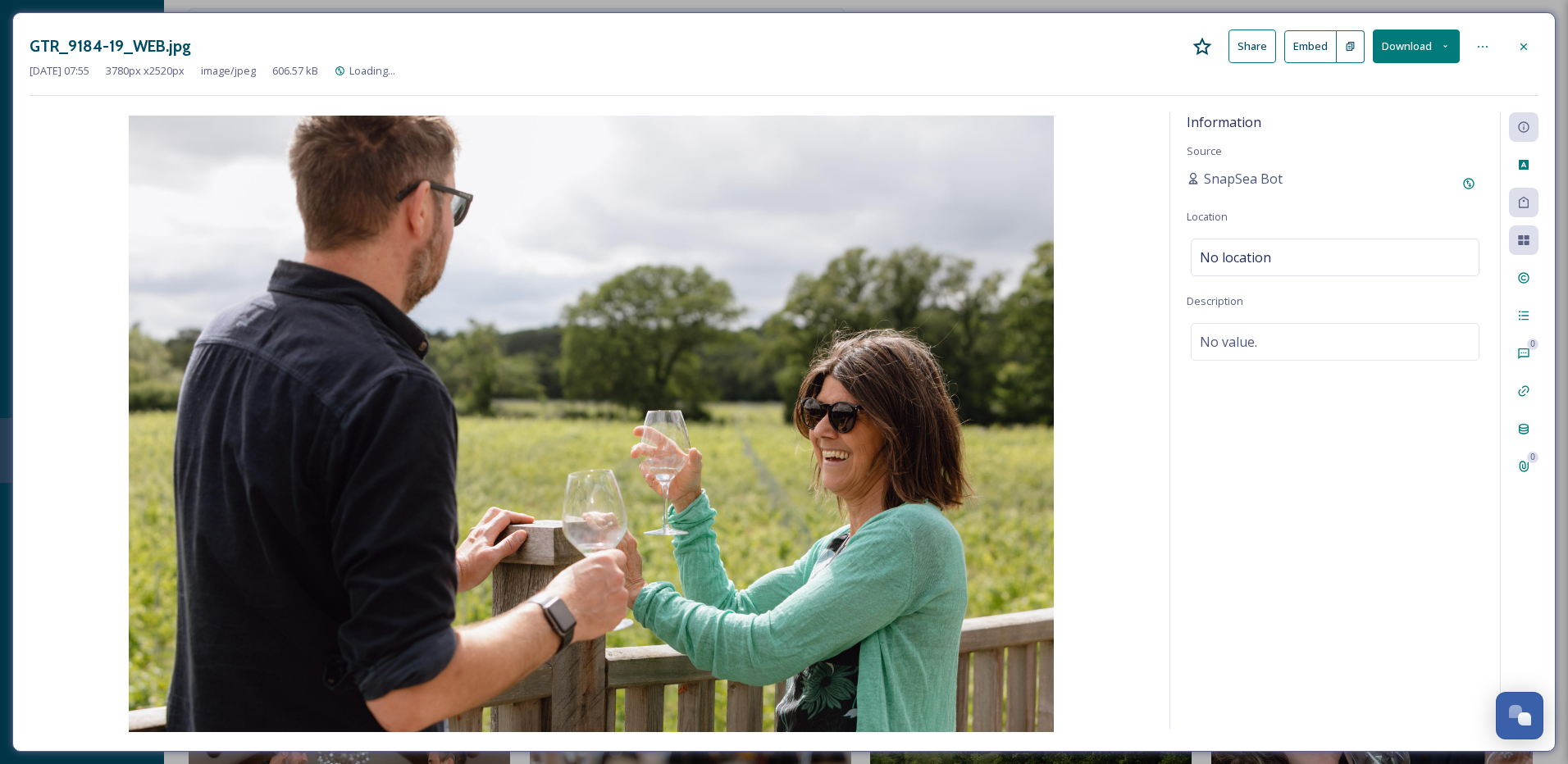
click at [1444, 48] on icon at bounding box center [1445, 45] width 10 height 10
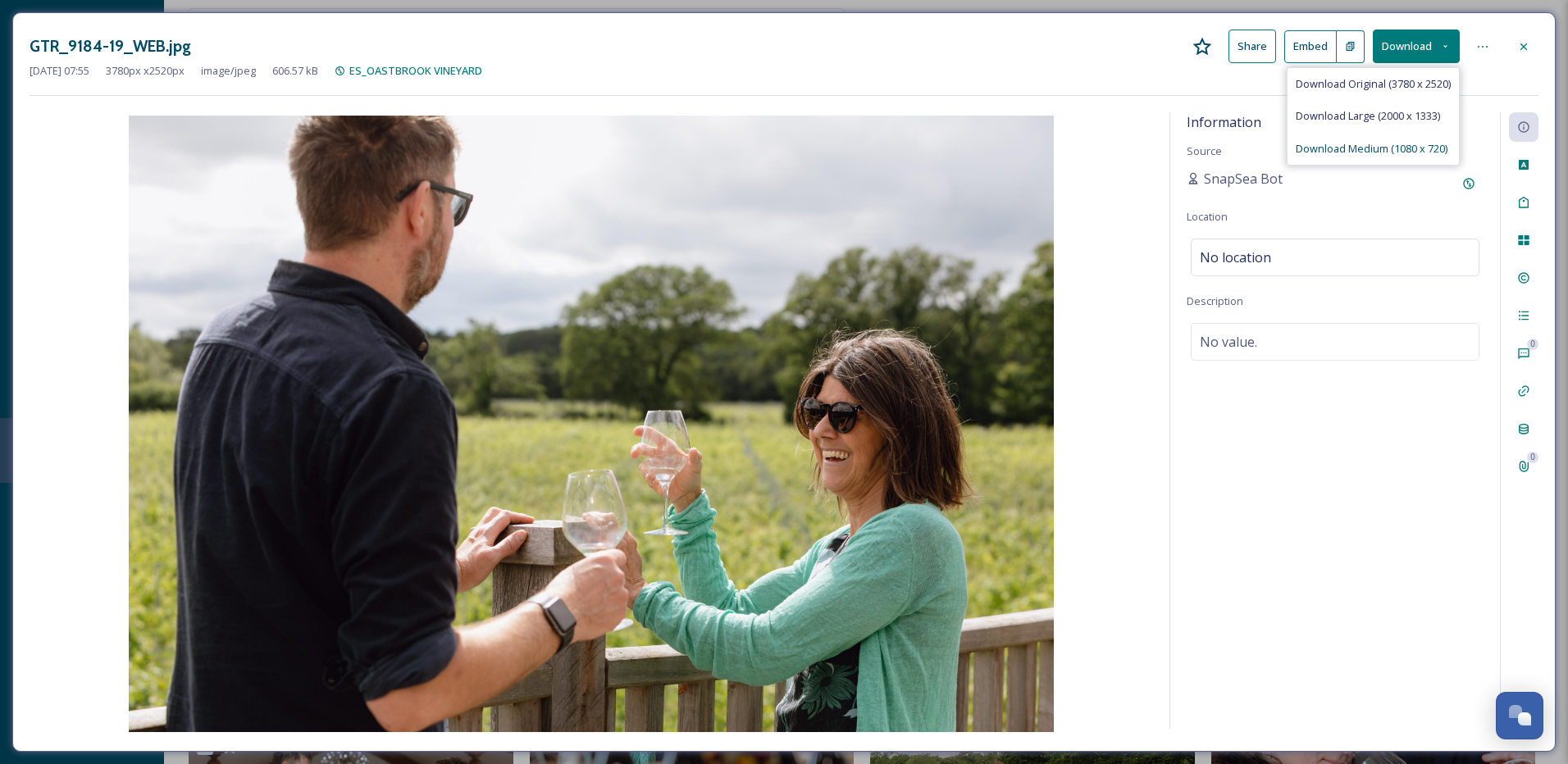
click at [1347, 153] on span "Download Medium (1080 x 720)" at bounding box center [1371, 149] width 151 height 16
click at [1528, 40] on icon at bounding box center [1524, 46] width 13 height 13
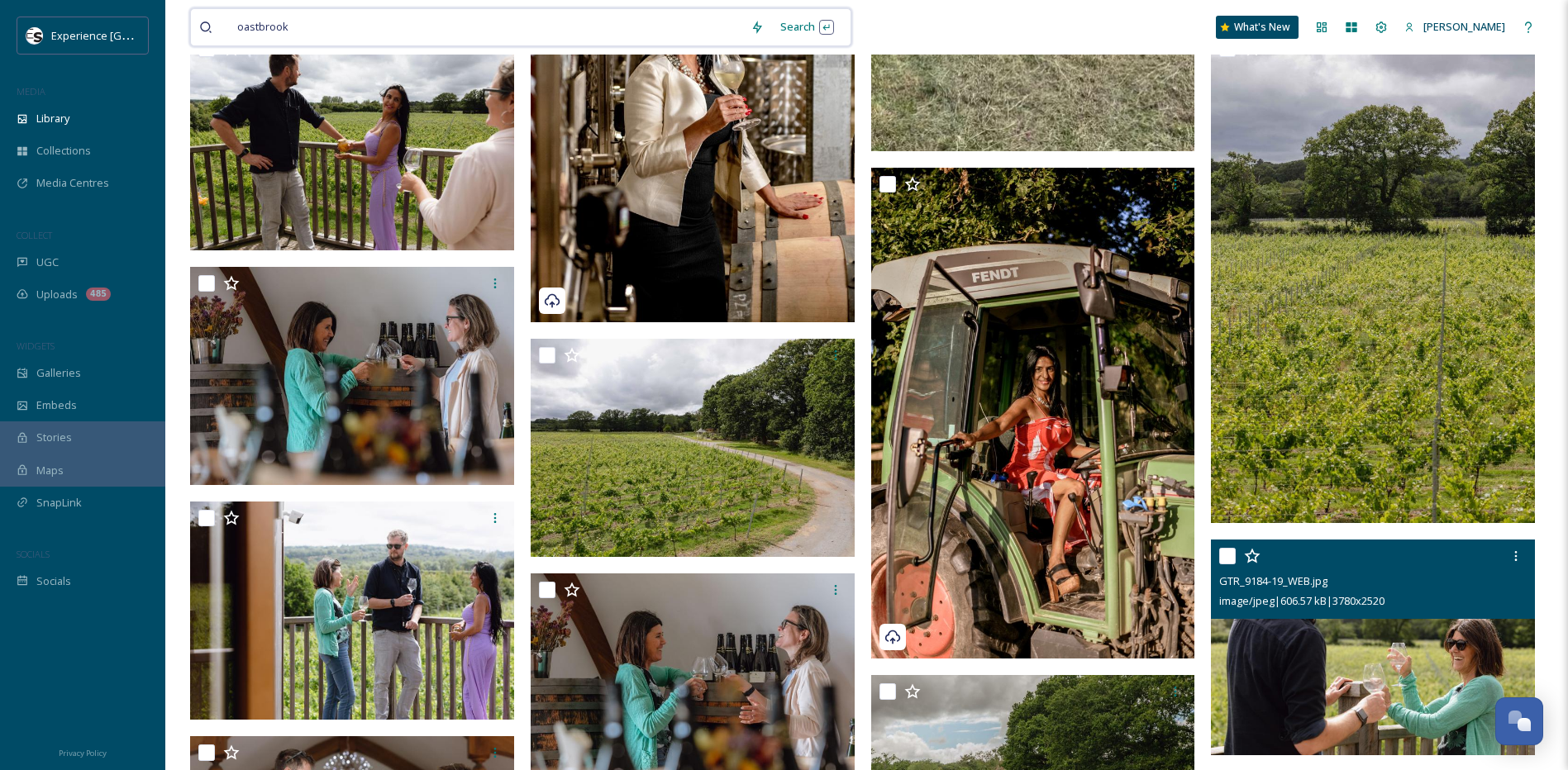
drag, startPoint x: 471, startPoint y: 32, endPoint x: 152, endPoint y: 22, distance: 319.2
click at [152, 22] on div "Experience Sussex MEDIA Library Collections Media Centres COLLECT UGC Uploads 4…" at bounding box center [784, 655] width 1568 height 4119
type input "o"
type input "farleys"
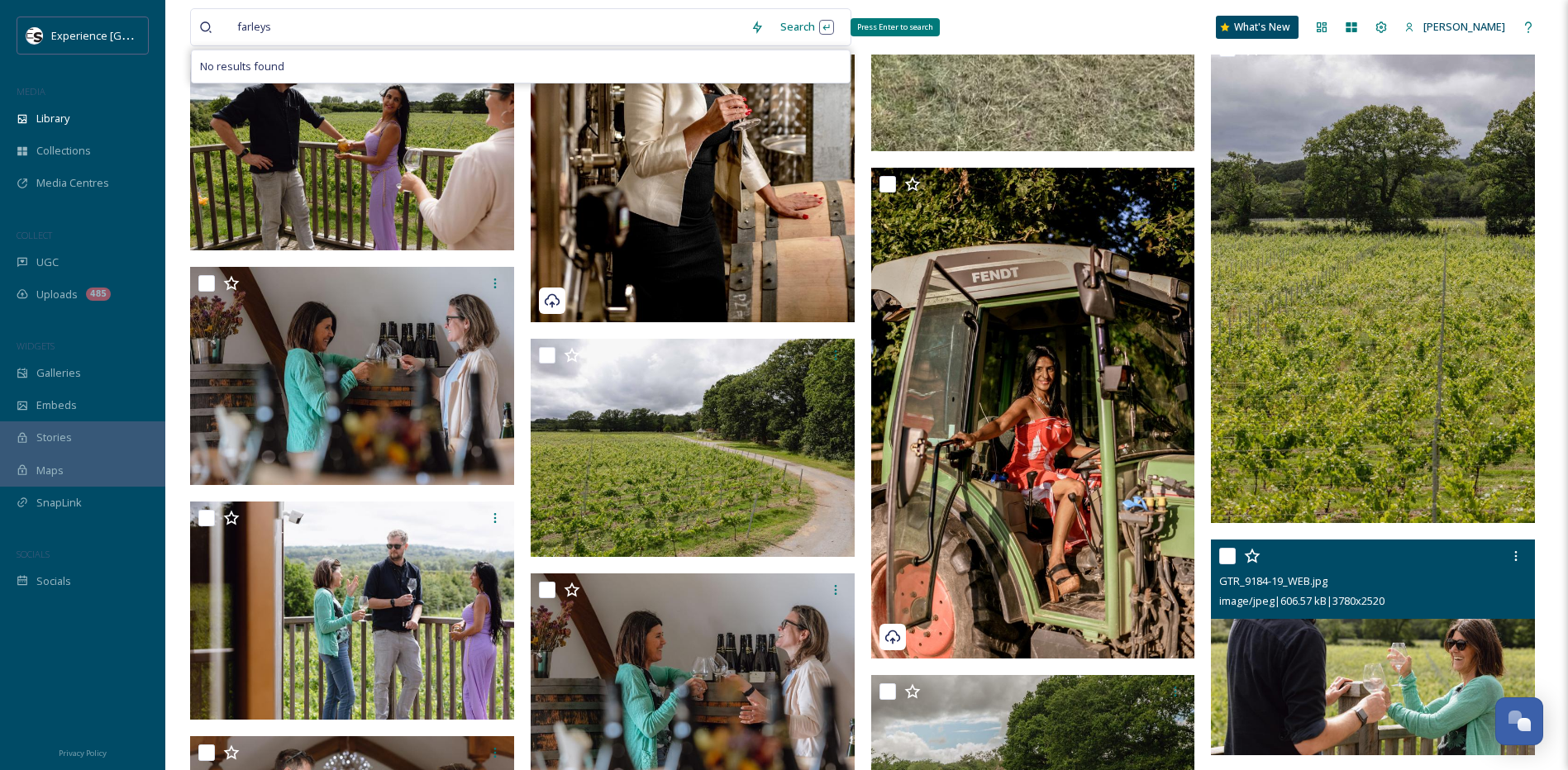
click at [778, 23] on div "Search Press Enter to search" at bounding box center [807, 26] width 70 height 32
